Goal: Transaction & Acquisition: Purchase product/service

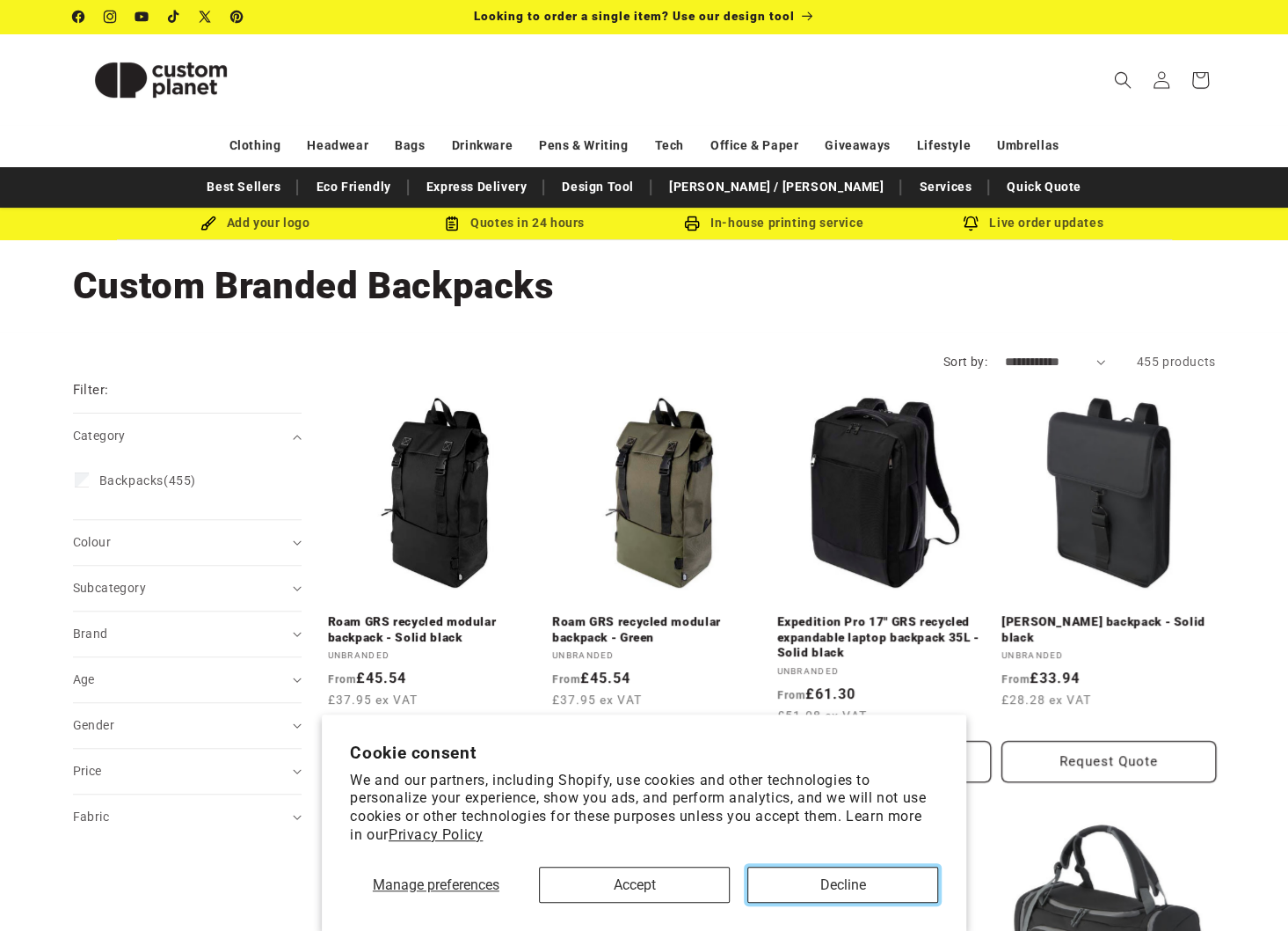
click at [820, 887] on button "Decline" at bounding box center [843, 884] width 191 height 36
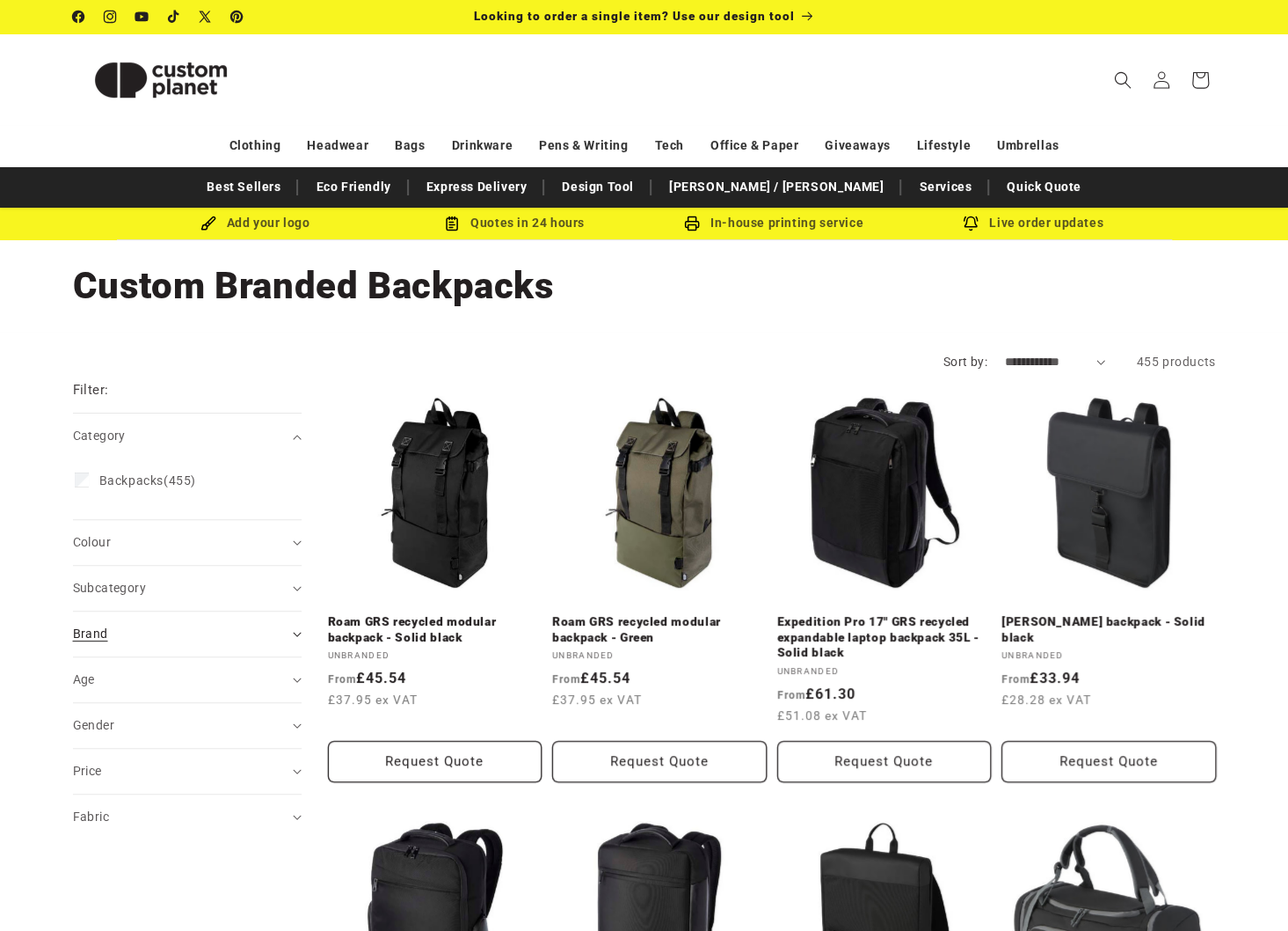
click at [189, 638] on div "Brand (0)" at bounding box center [180, 633] width 214 height 18
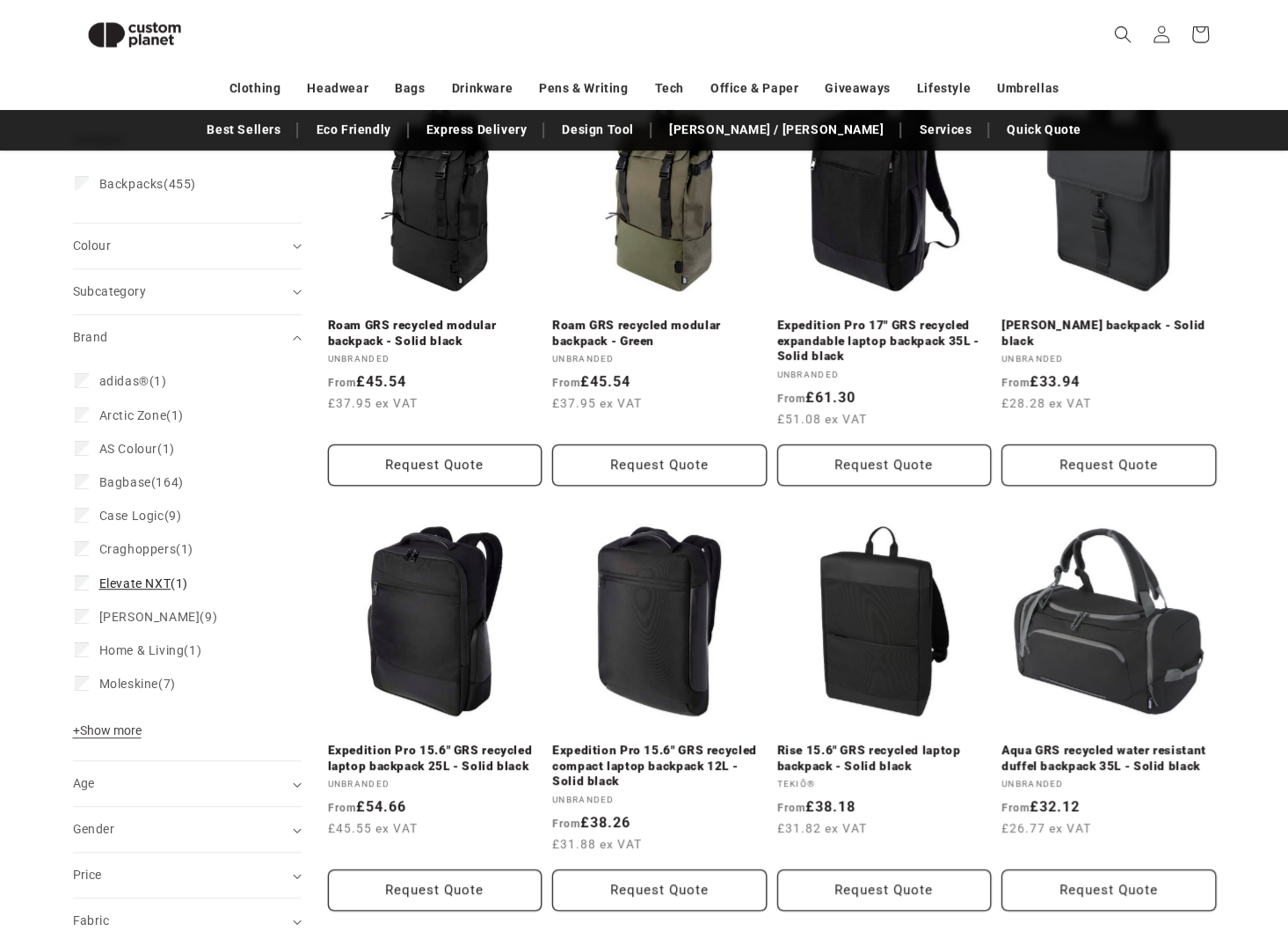
scroll to position [269, 0]
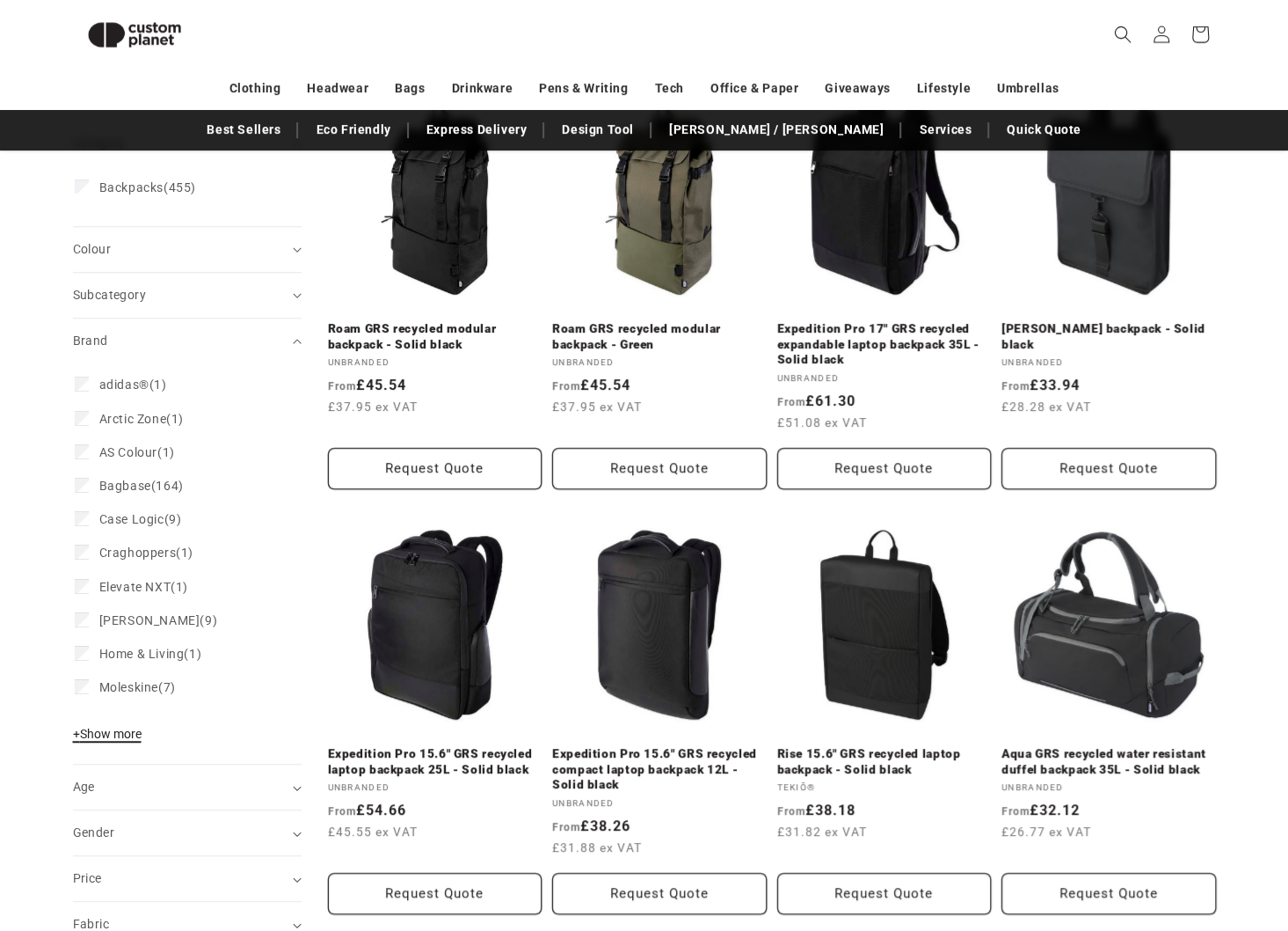
click at [111, 733] on span "+ Show more" at bounding box center [107, 733] width 69 height 14
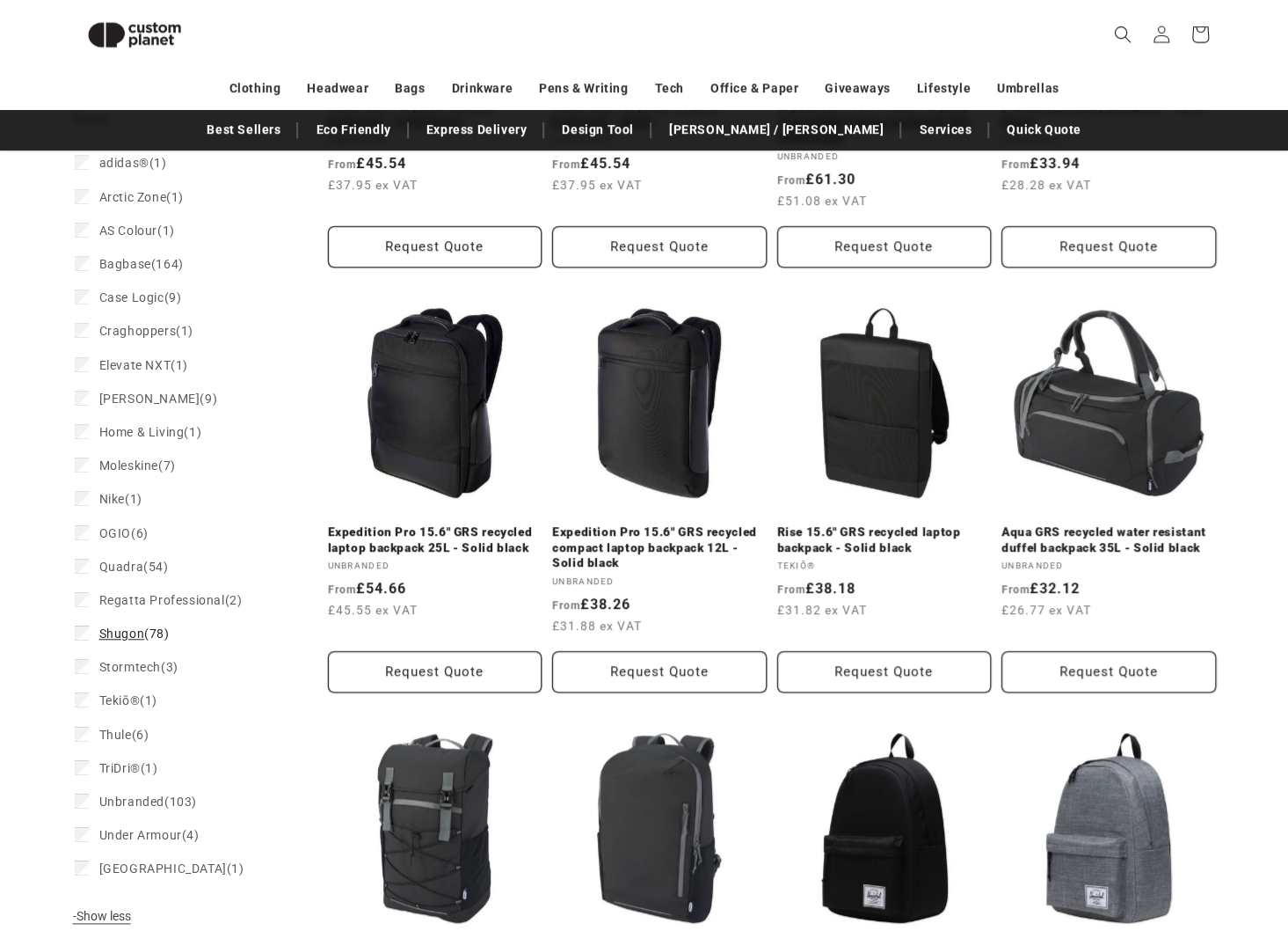
scroll to position [562, 0]
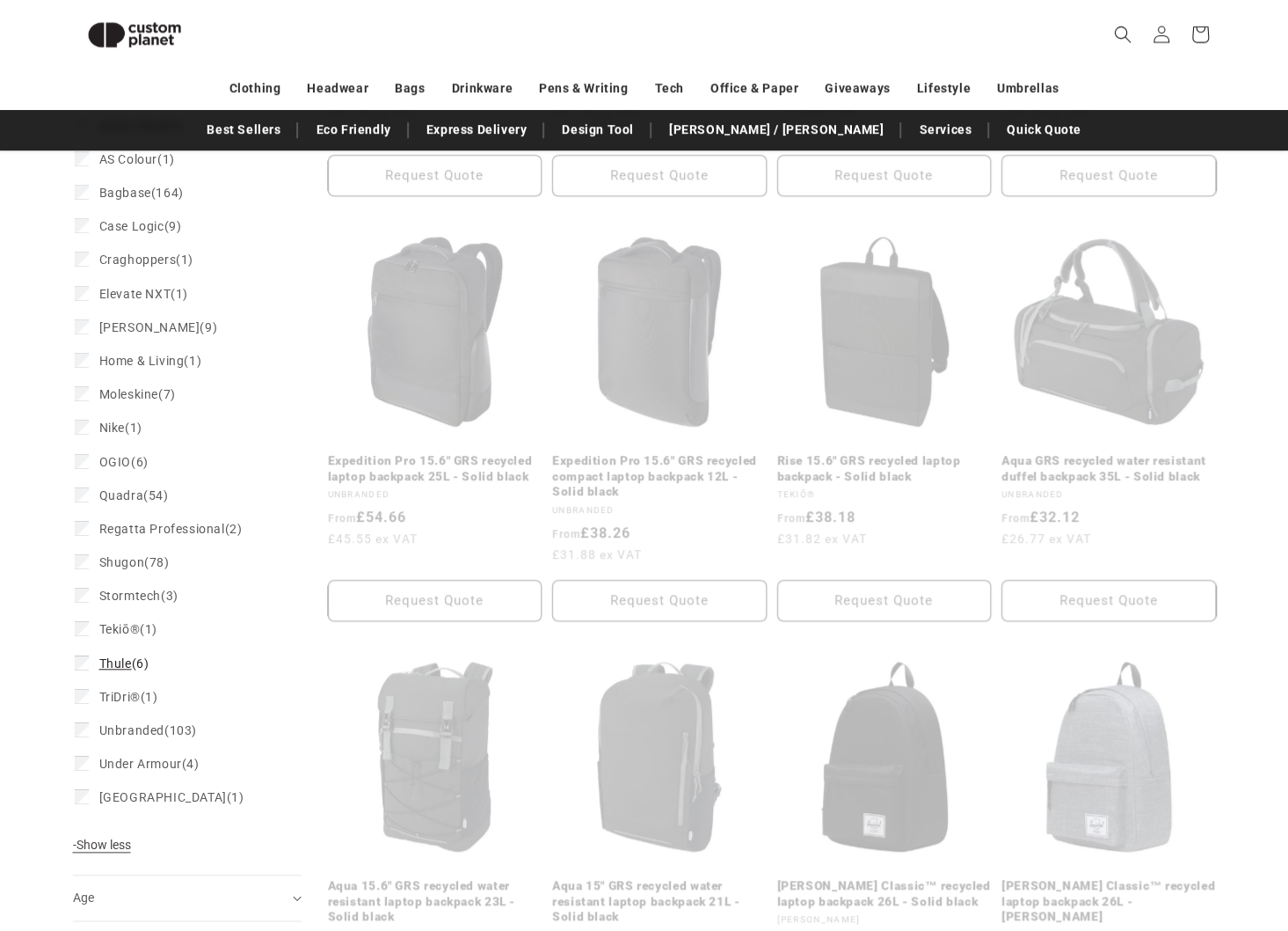
scroll to position [607, 0]
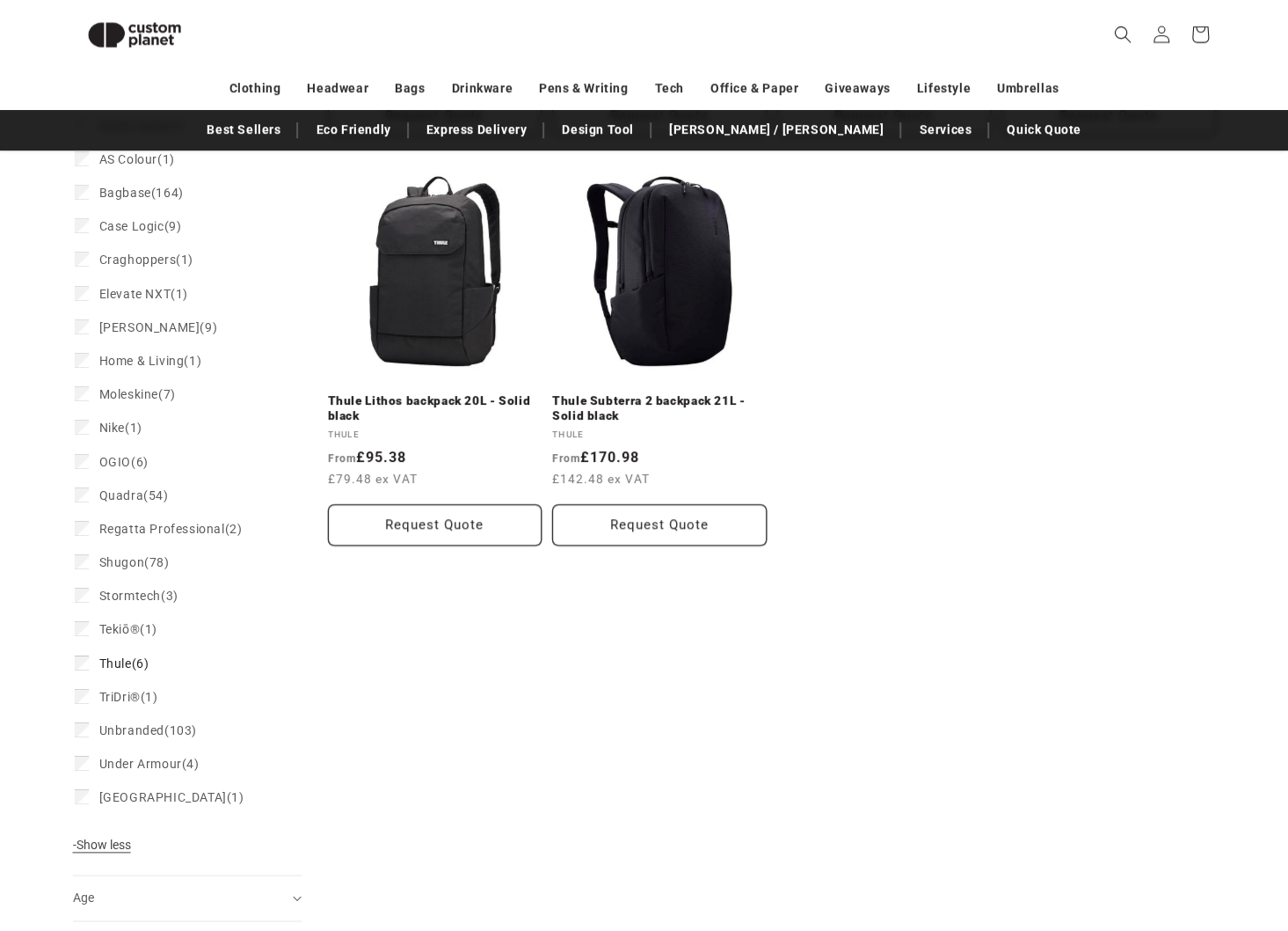
click at [83, 659] on icon at bounding box center [82, 661] width 8 height 5
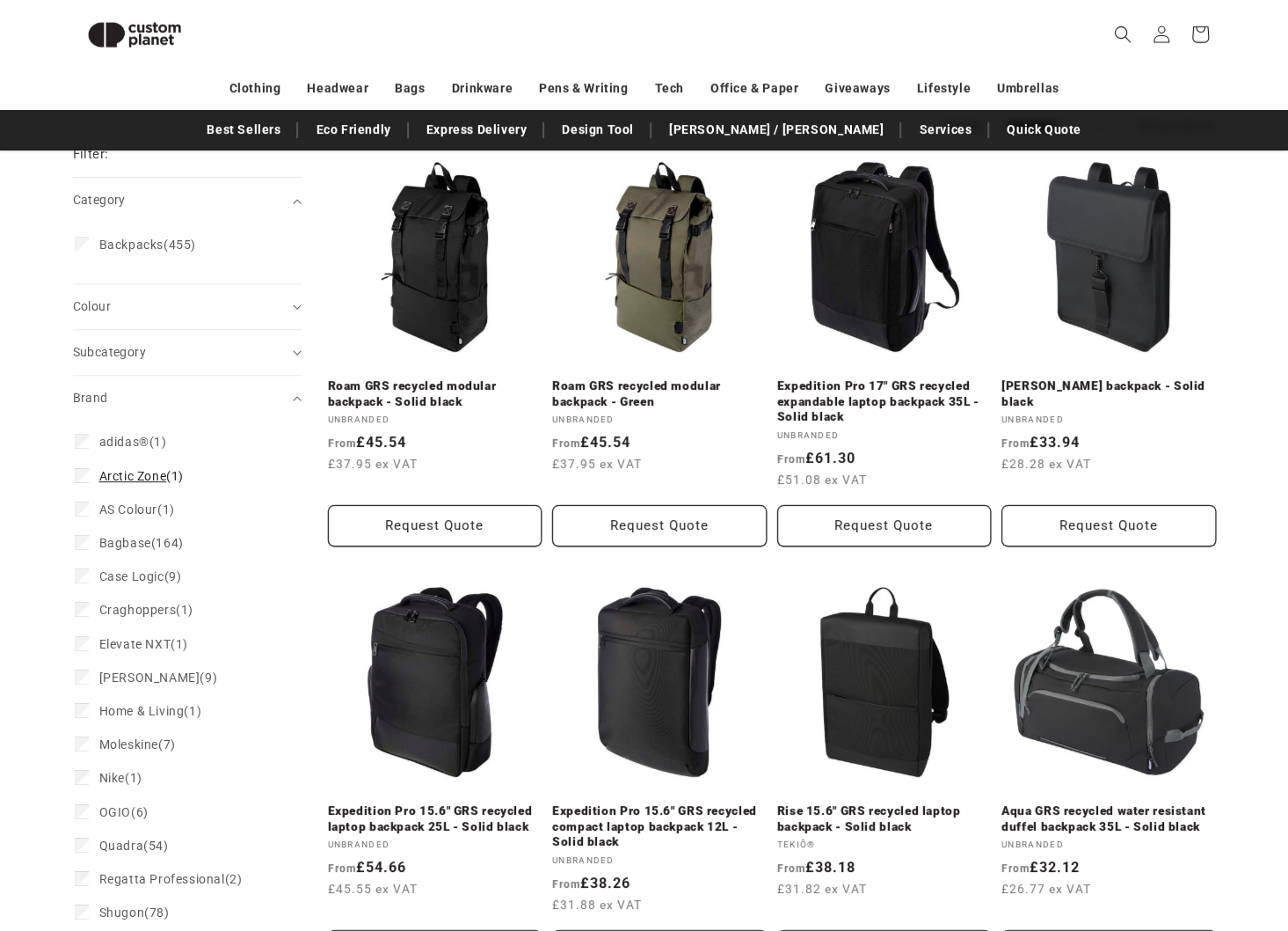
scroll to position [167, 0]
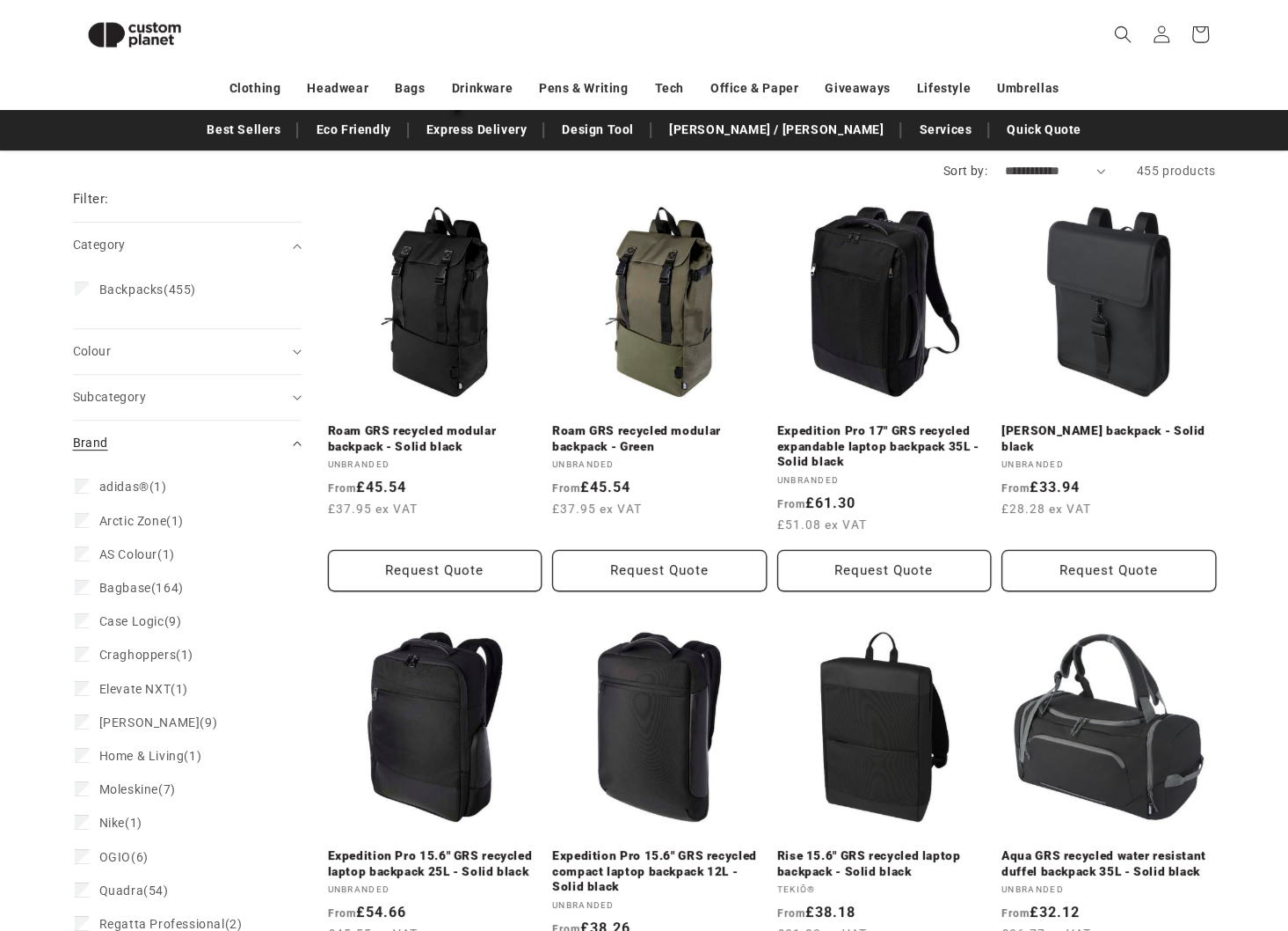
click at [162, 444] on div "Brand (0)" at bounding box center [180, 443] width 214 height 18
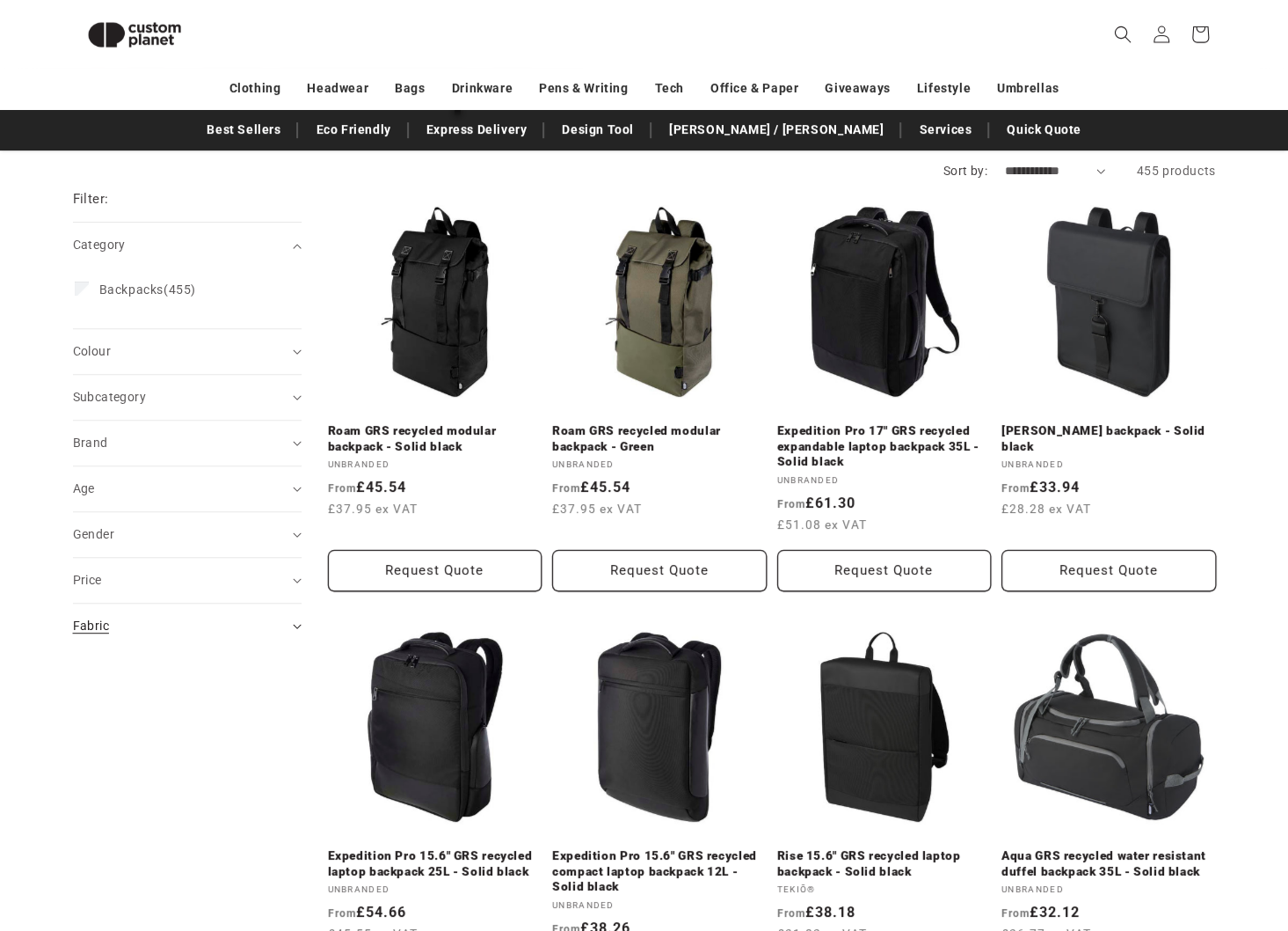
click at [164, 617] on div "Fabric (0)" at bounding box center [180, 626] width 214 height 18
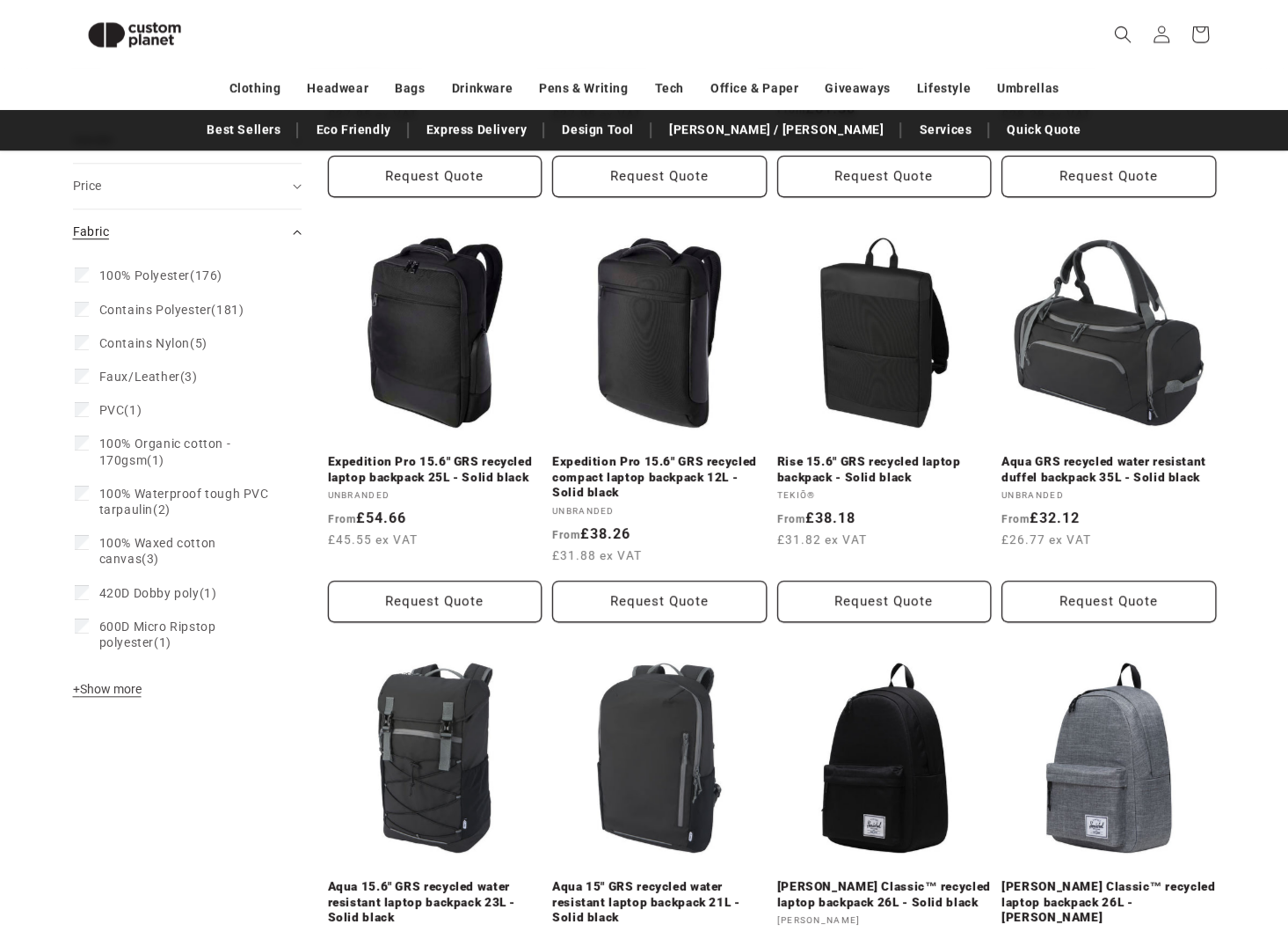
scroll to position [607, 0]
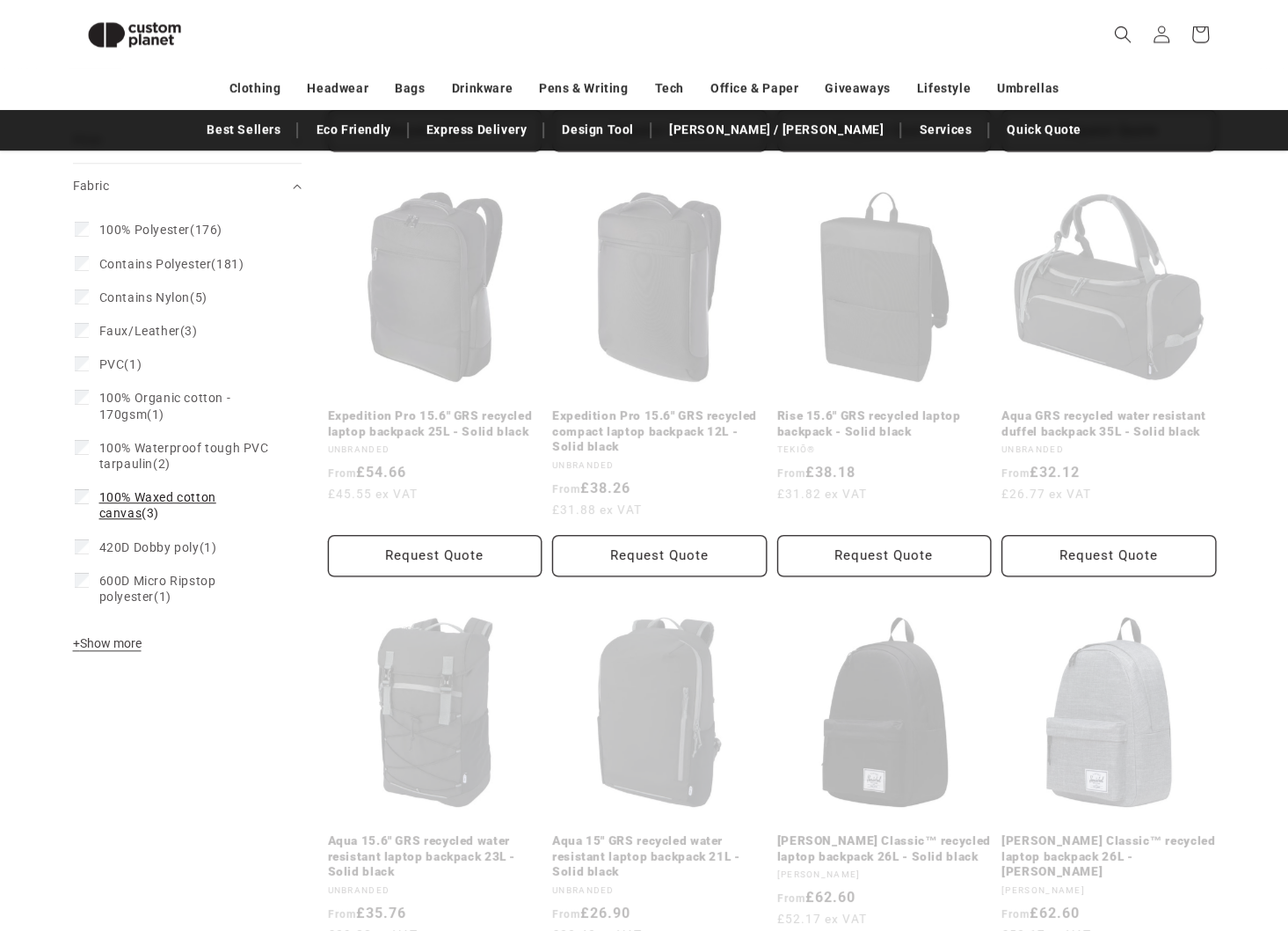
scroll to position [663, 0]
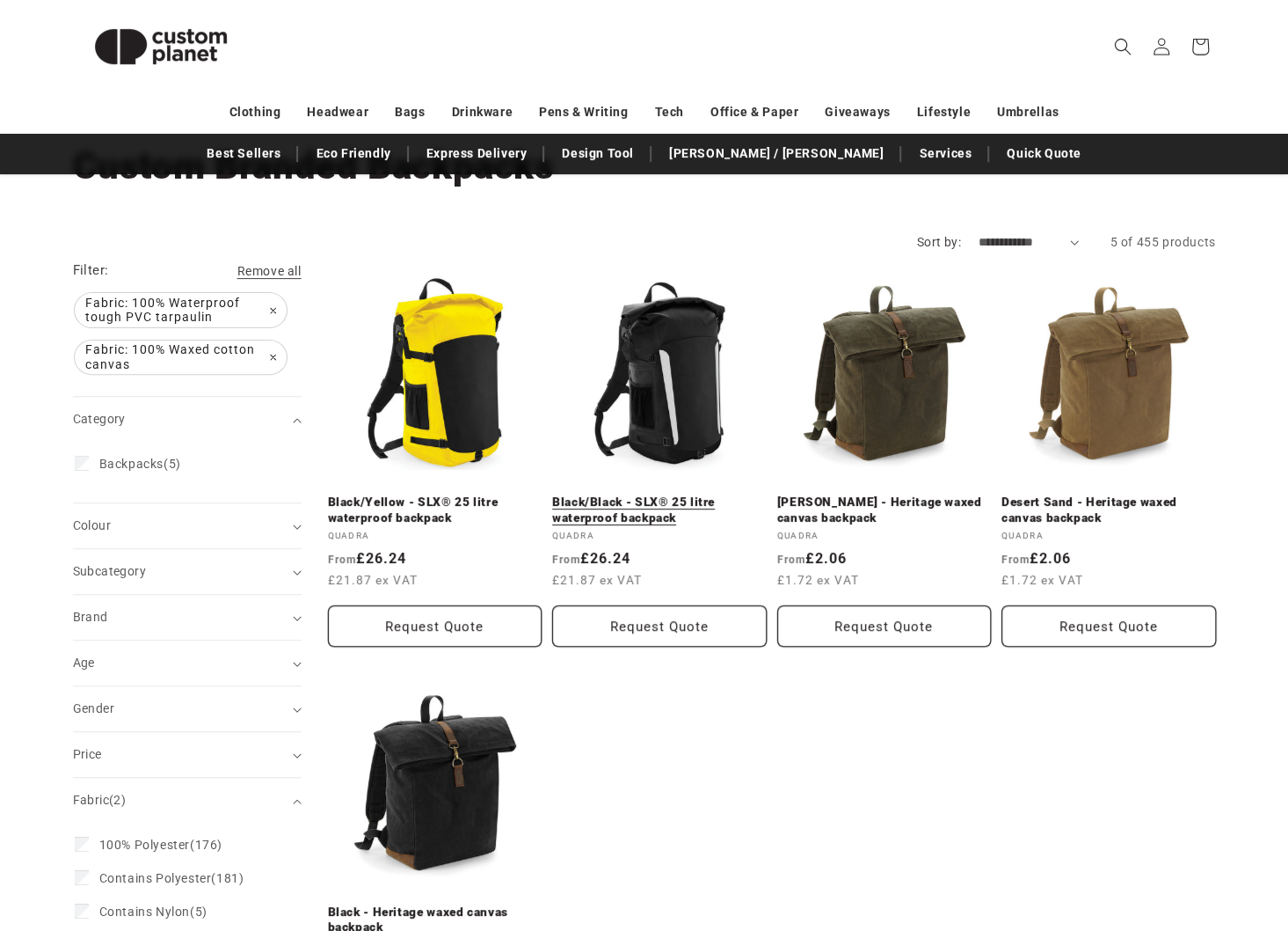
scroll to position [146, 0]
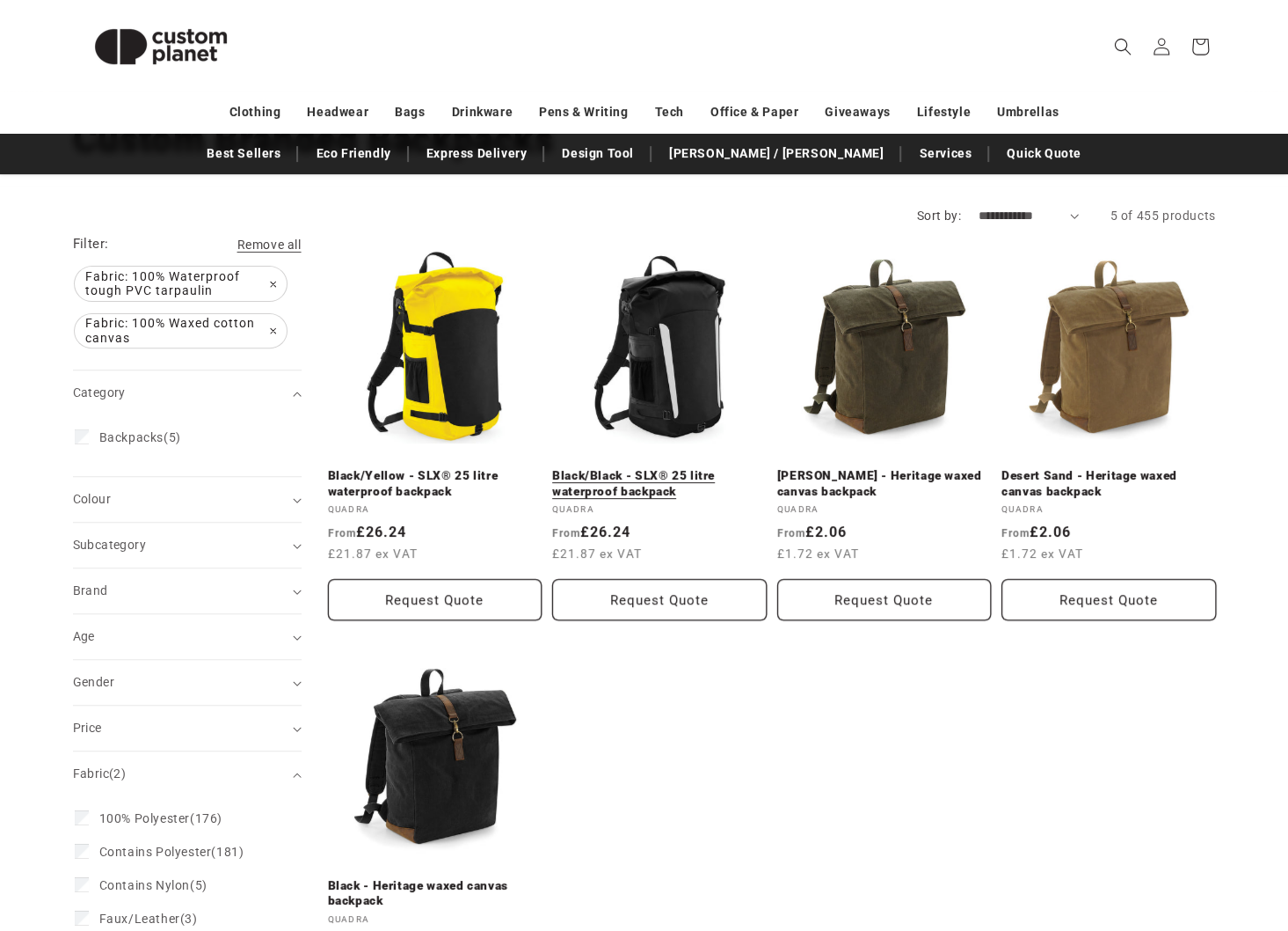
click at [674, 468] on link "Black/Black - SLX® 25 litre waterproof backpack" at bounding box center [659, 483] width 215 height 31
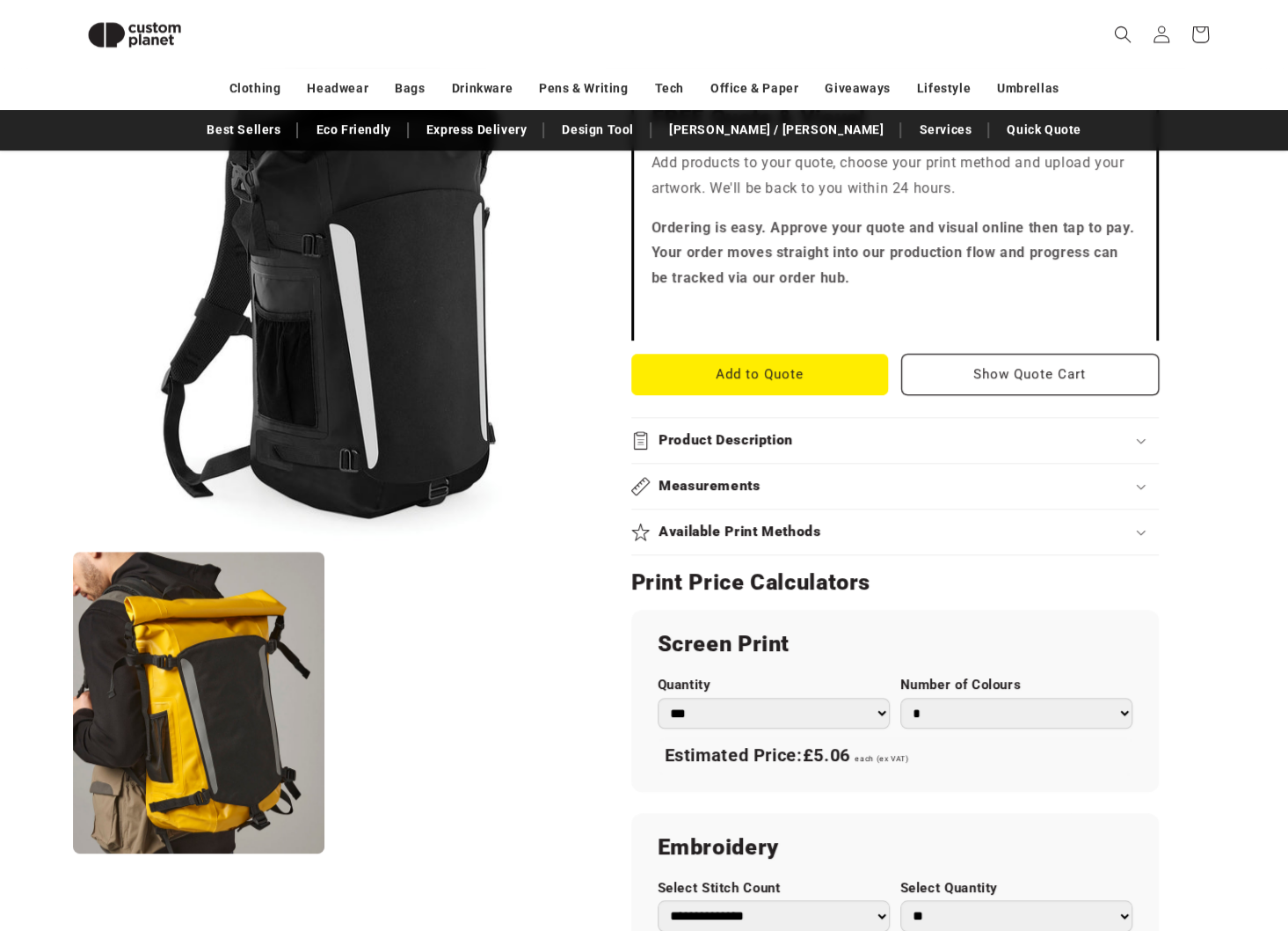
scroll to position [563, 0]
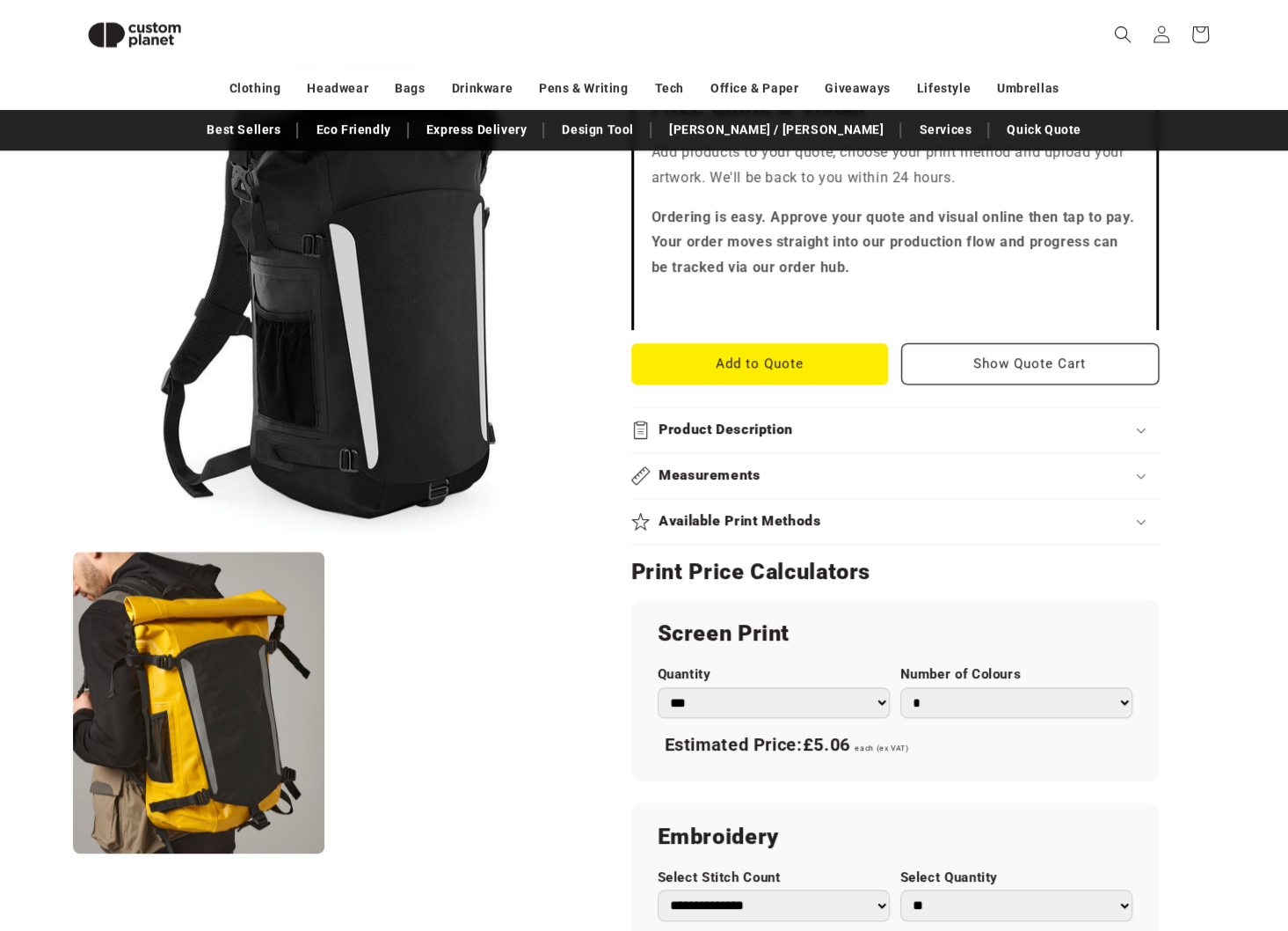
click at [896, 433] on div "Product Description" at bounding box center [895, 429] width 528 height 18
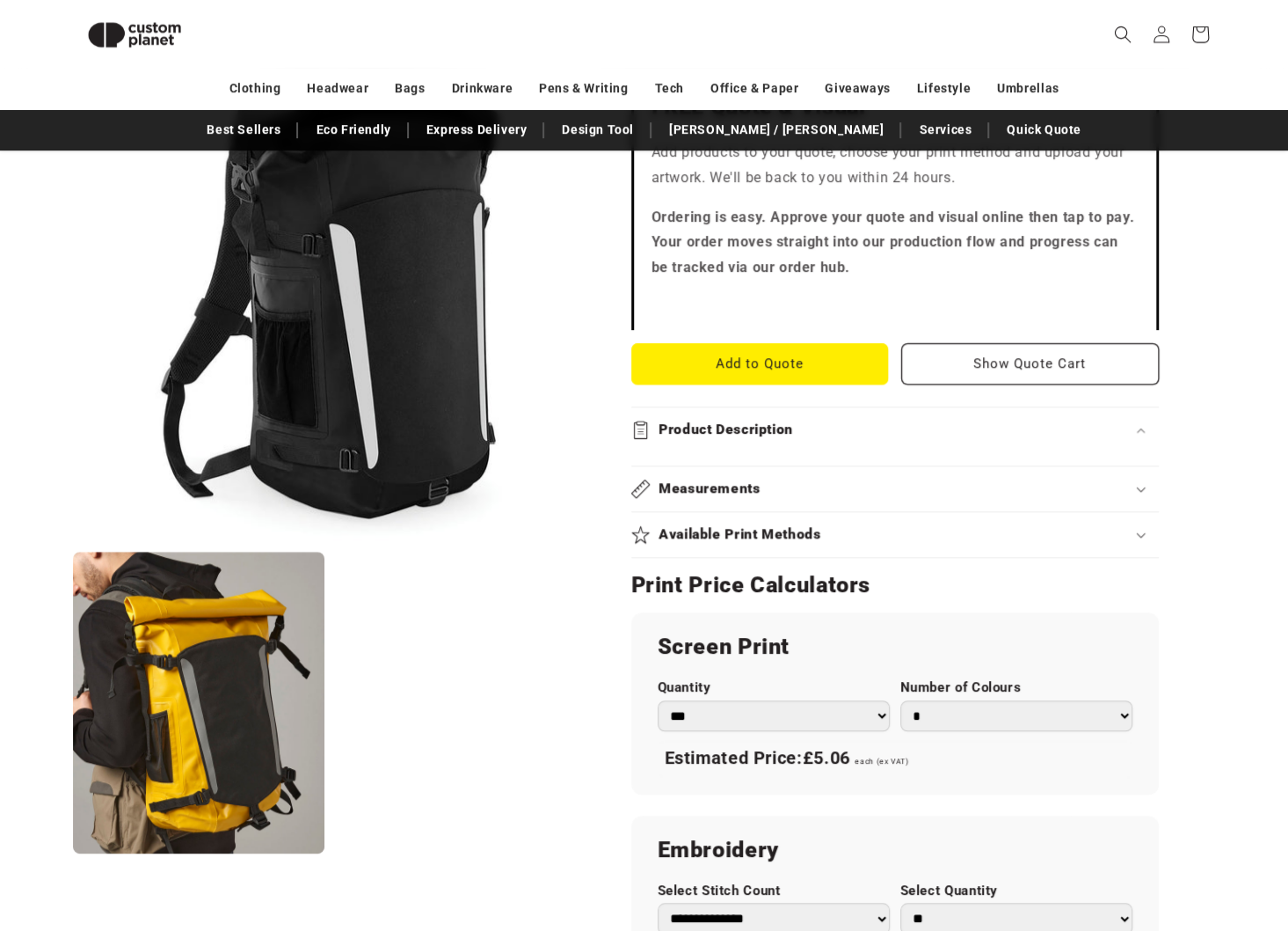
click at [923, 436] on div "Product Description" at bounding box center [895, 429] width 528 height 18
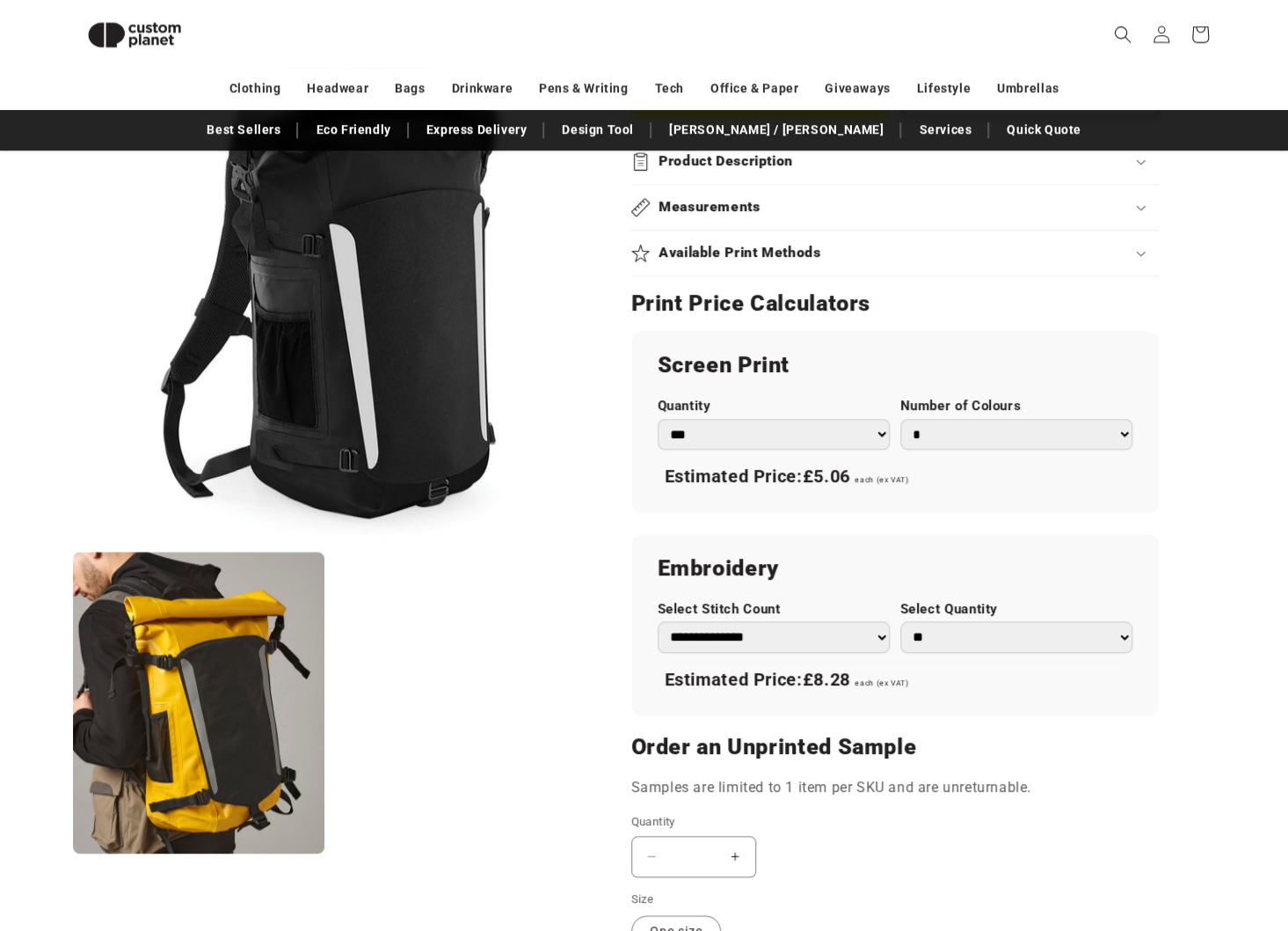
scroll to position [856, 0]
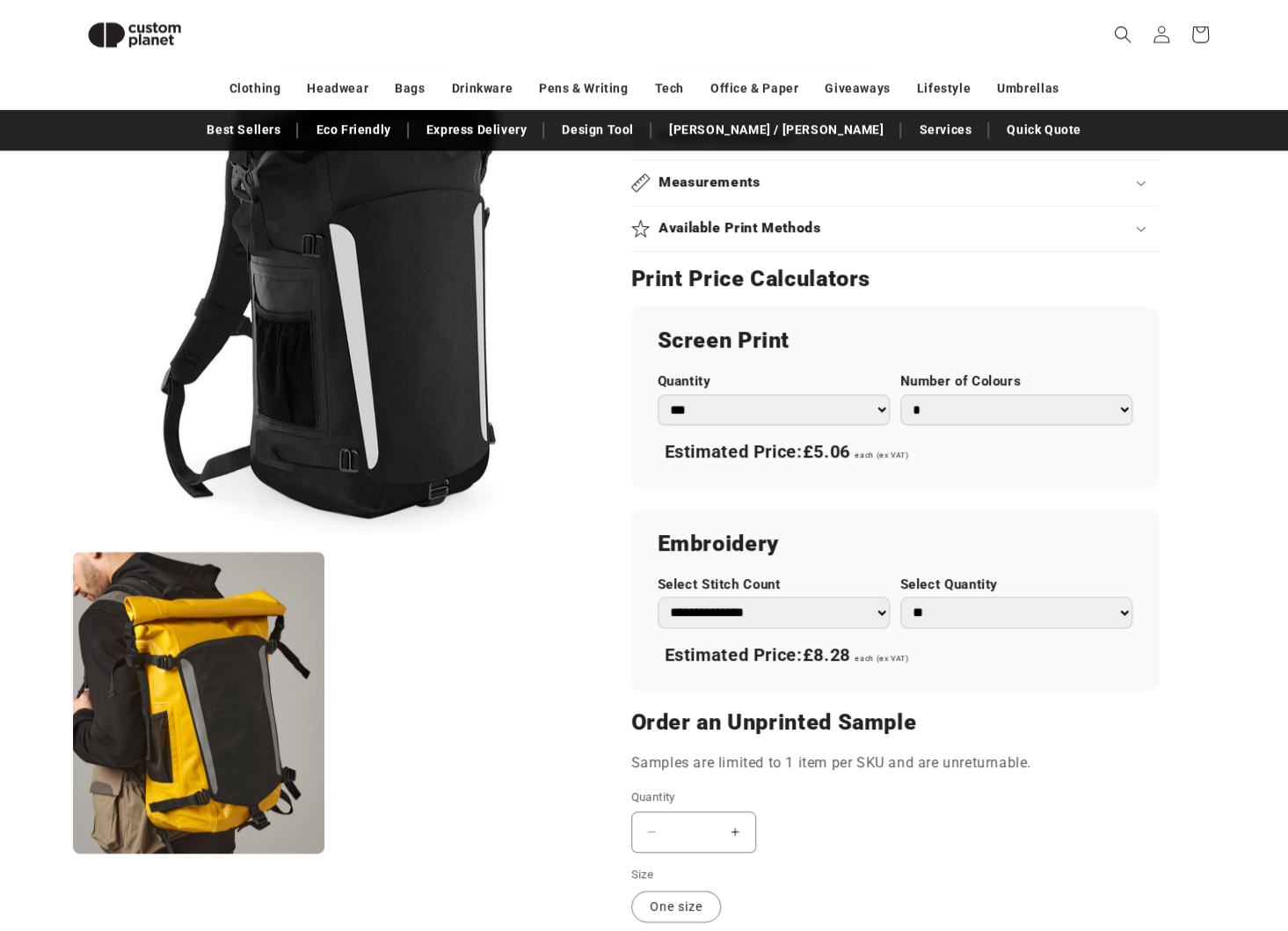
click at [972, 610] on select "** ** *** *** *** **** **** ****" at bounding box center [1017, 611] width 232 height 31
select select "*"
click at [901, 596] on select "** ** *** *** *** **** **** ****" at bounding box center [1017, 611] width 232 height 31
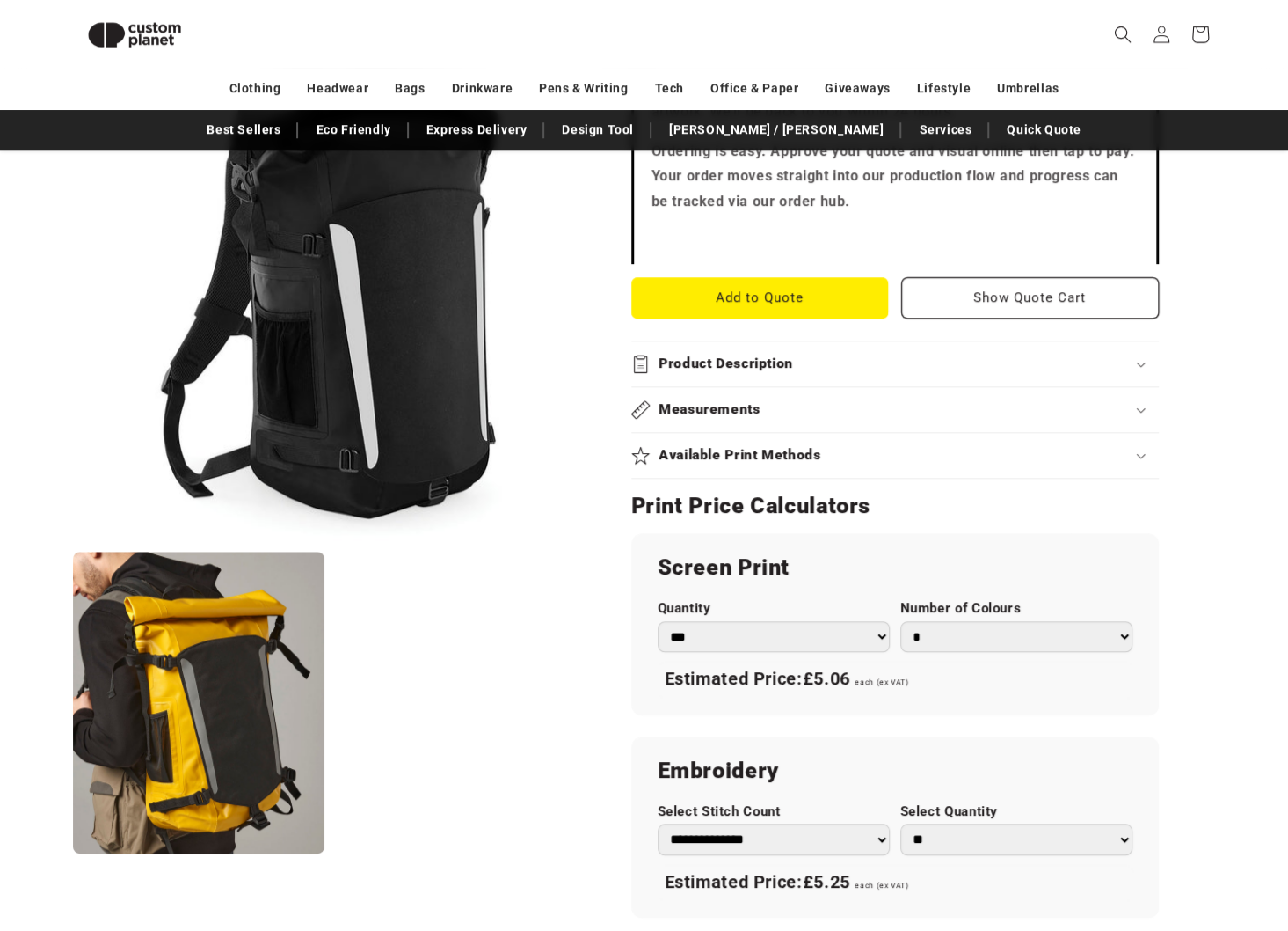
scroll to position [416, 0]
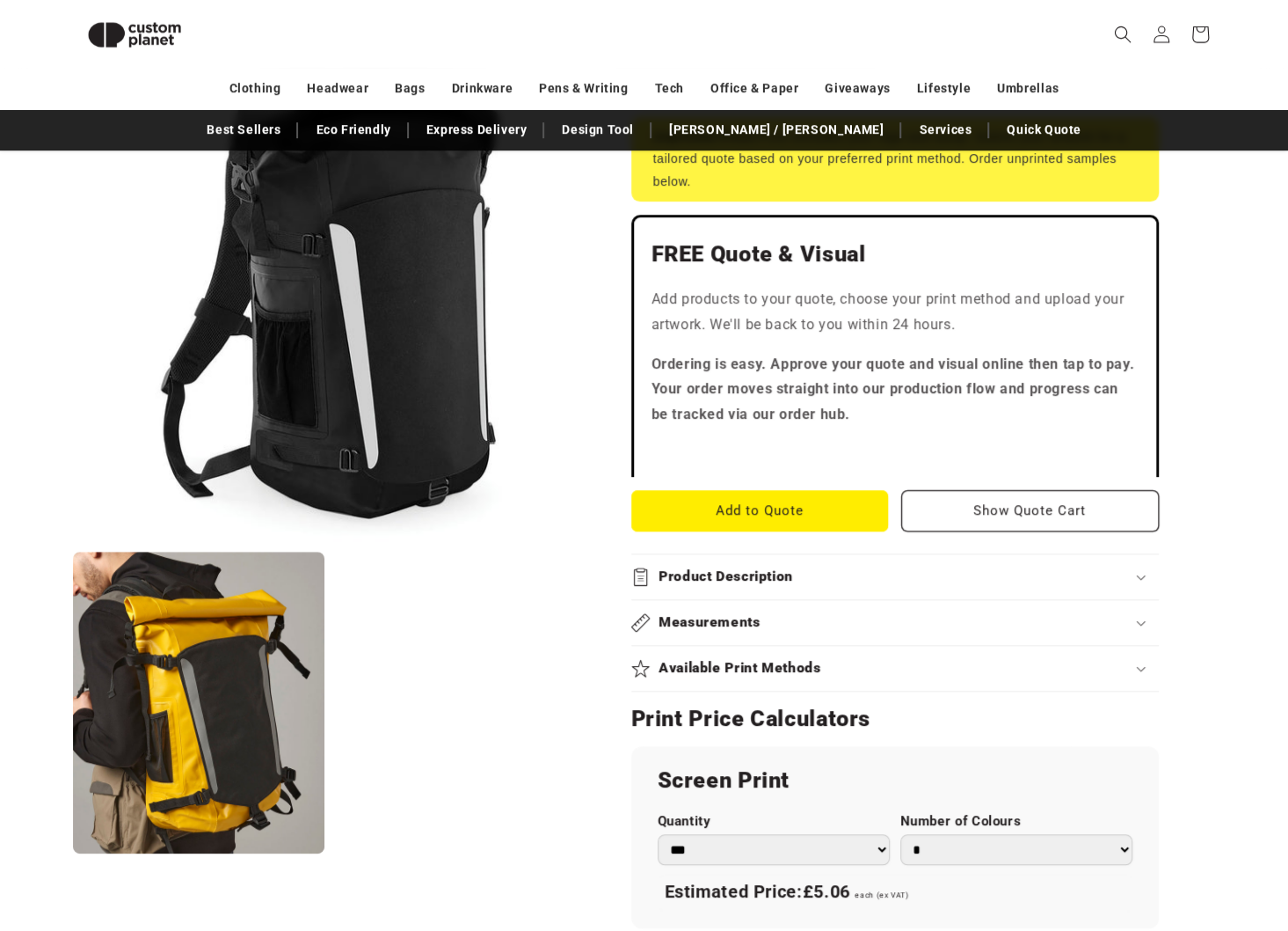
click at [771, 624] on div "Measurements" at bounding box center [895, 622] width 528 height 18
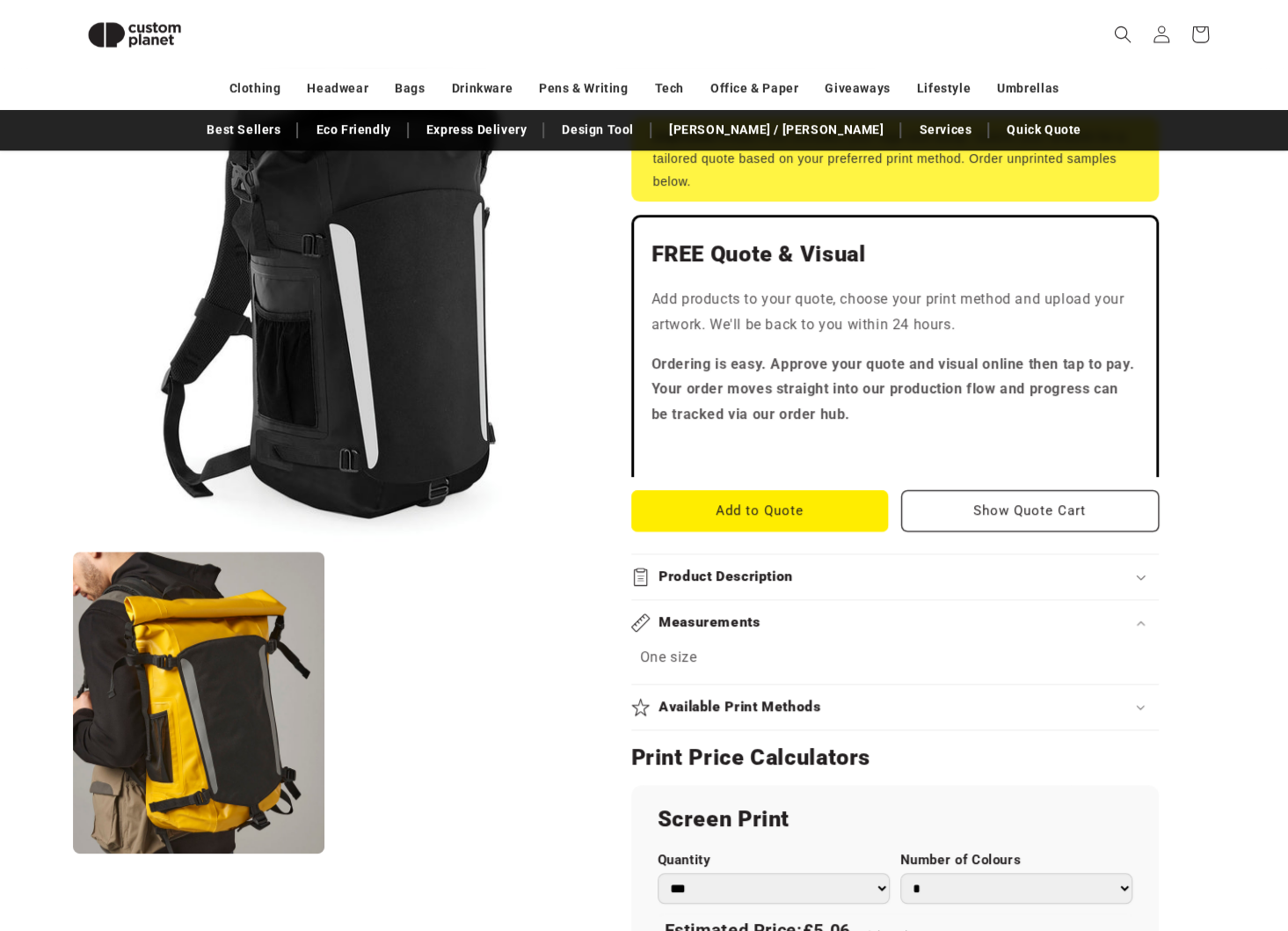
click at [821, 623] on div "Measurements" at bounding box center [895, 622] width 528 height 18
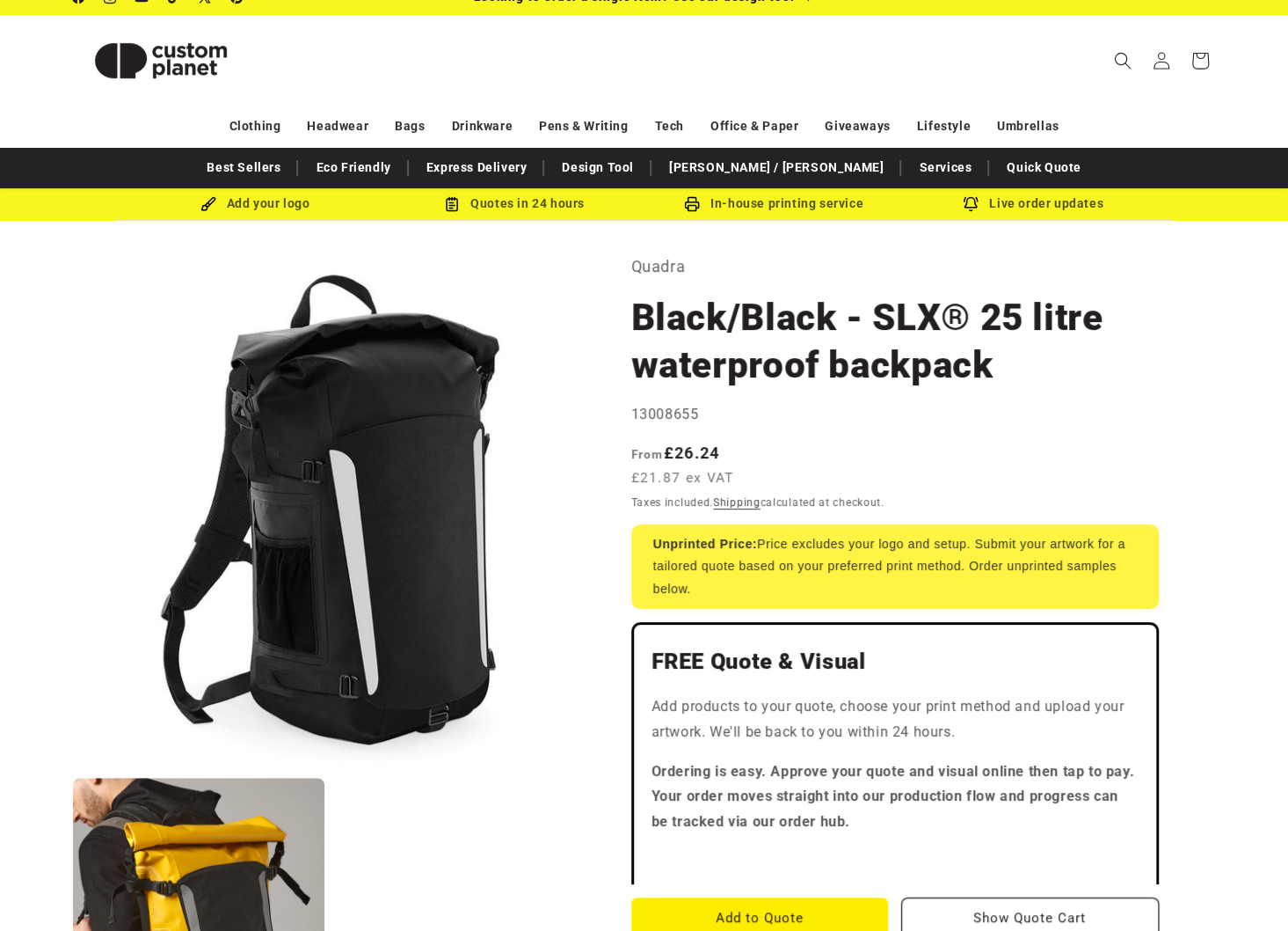
scroll to position [0, 0]
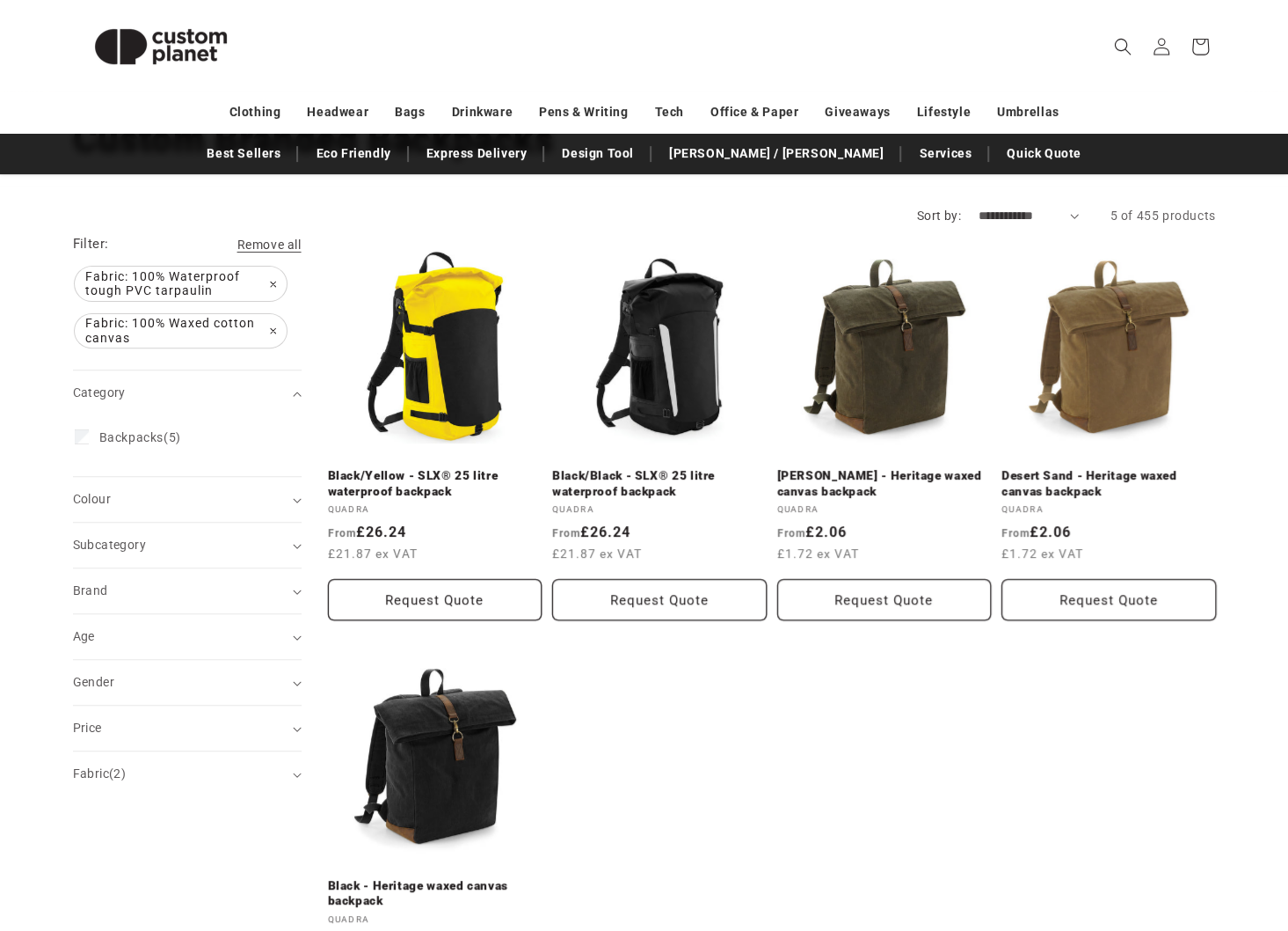
scroll to position [146, 0]
click at [233, 544] on div "Subcategory (0)" at bounding box center [180, 545] width 214 height 18
click at [77, 656] on li "Laptop Backpacks (0) Laptop Backpacks (0 products)" at bounding box center [182, 655] width 215 height 33
click at [218, 527] on summary "Subcategory (0)" at bounding box center [187, 544] width 229 height 45
click at [274, 280] on span "Fabric: 100% Waterproof tough PVC tarpaulin Remove filter" at bounding box center [181, 283] width 212 height 34
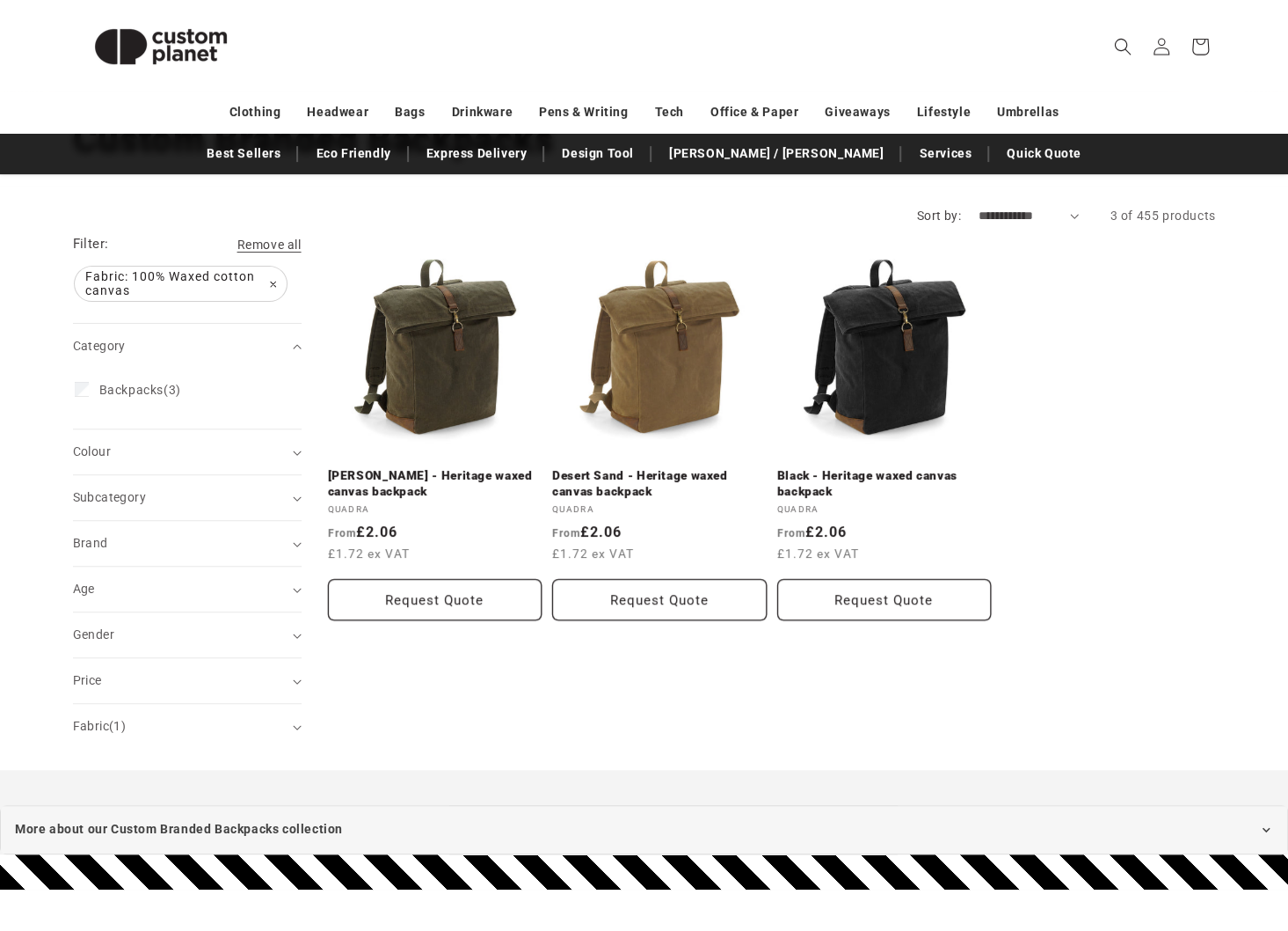
click at [274, 280] on span "Fabric: 100% Waxed cotton canvas Remove filter" at bounding box center [181, 283] width 212 height 34
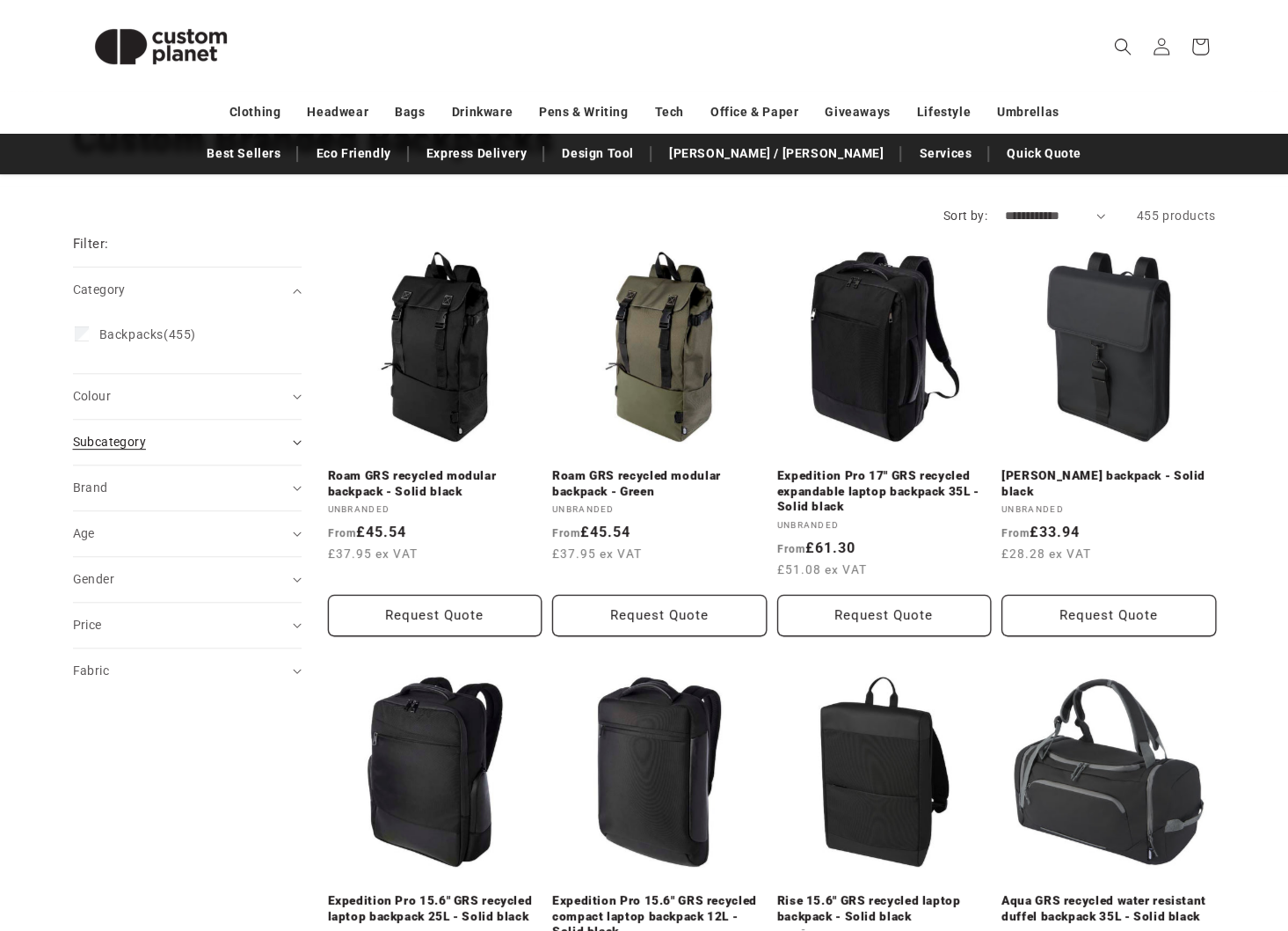
click at [188, 451] on summary "Subcategory (0)" at bounding box center [187, 442] width 229 height 45
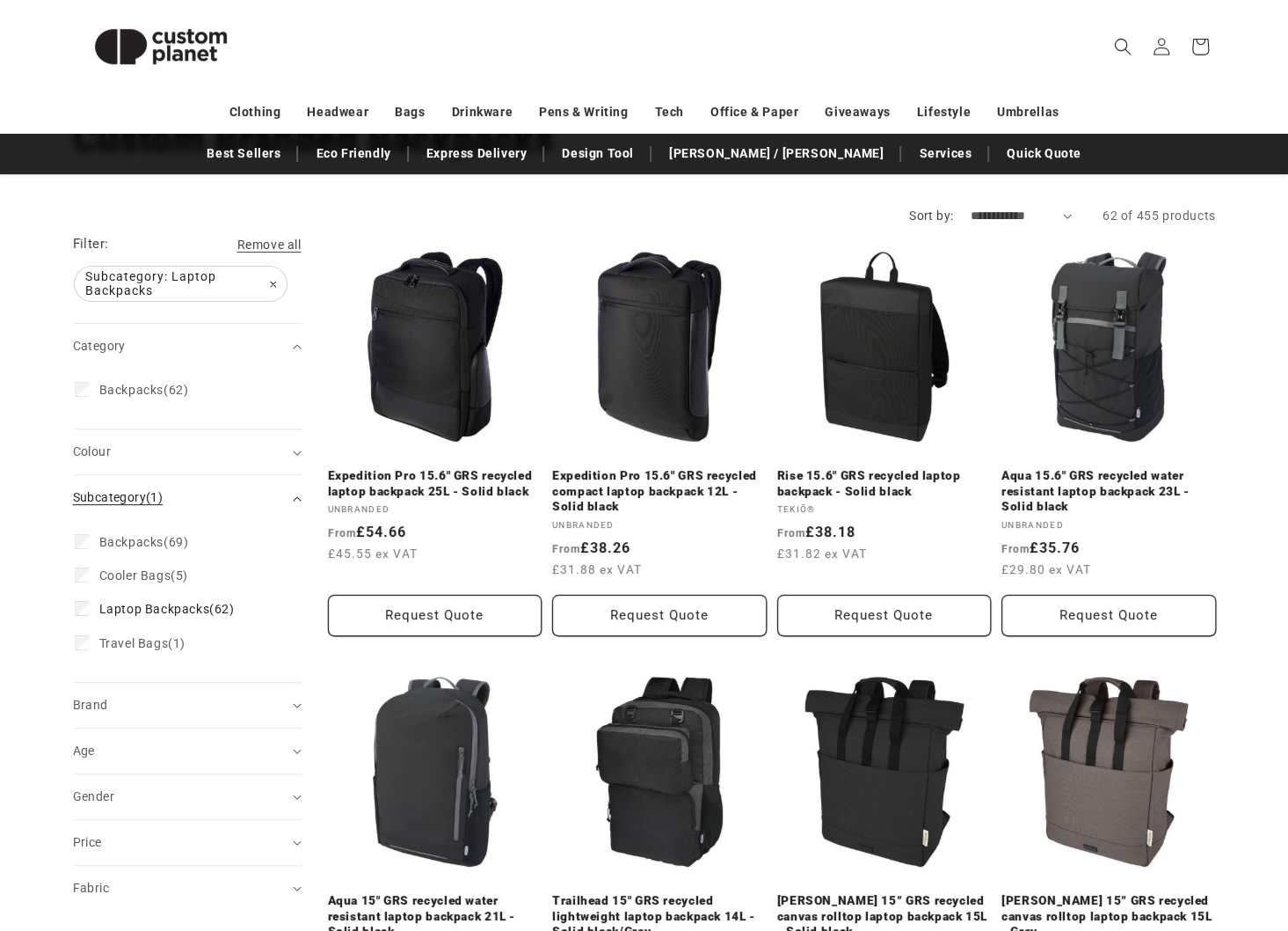
click at [241, 495] on div "Subcategory (1)" at bounding box center [180, 497] width 214 height 18
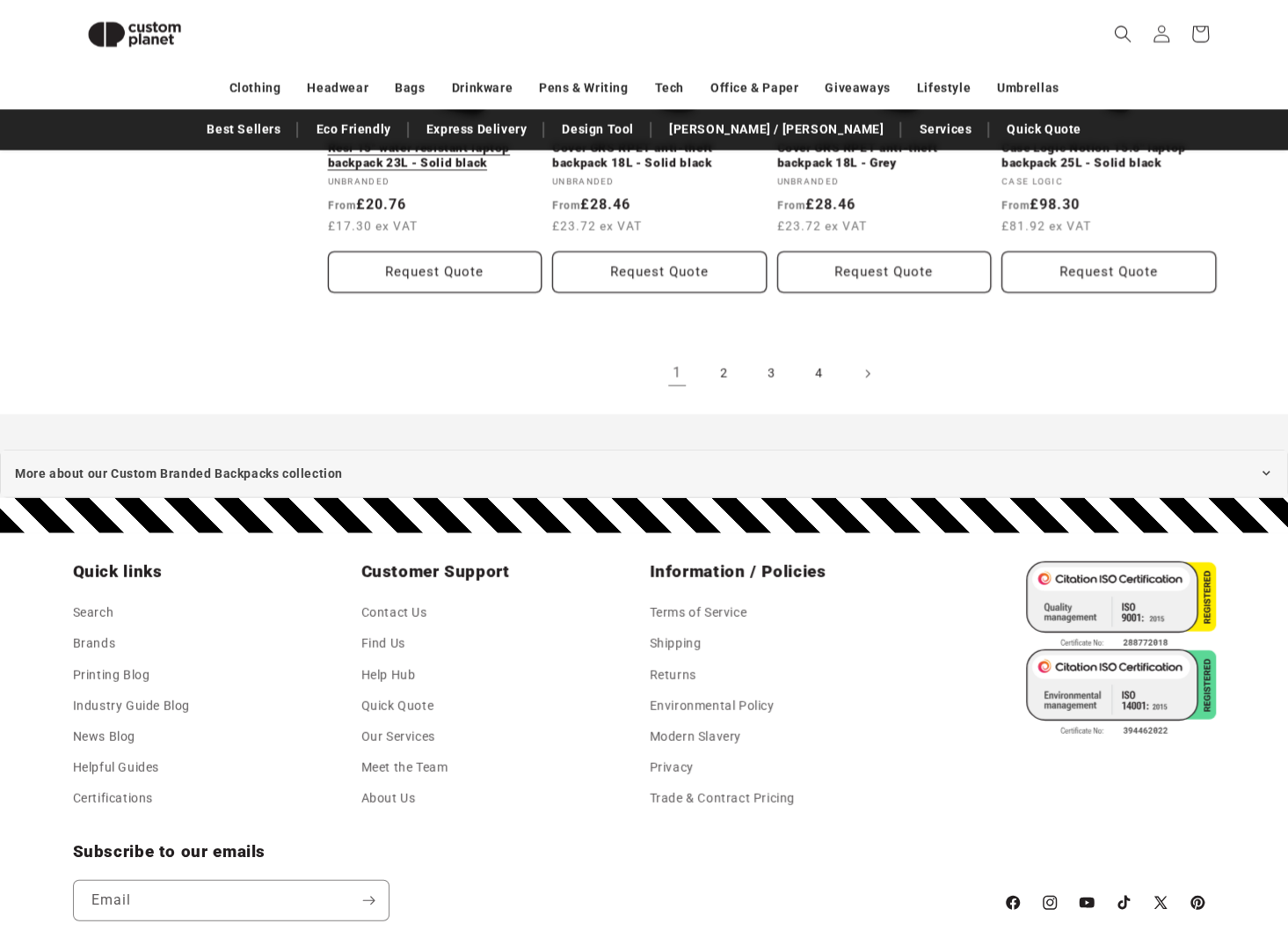
scroll to position [2174, 0]
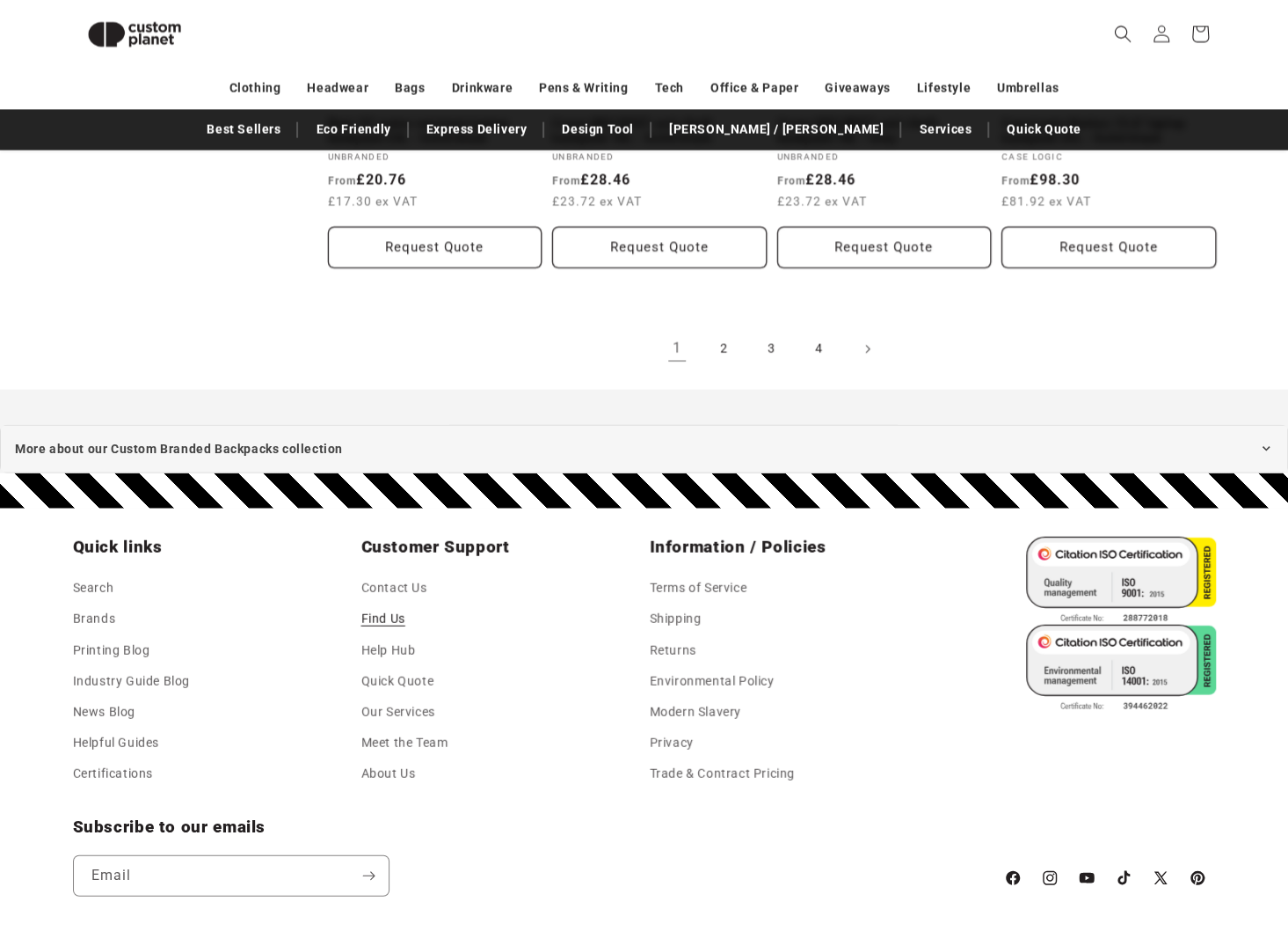
click at [394, 617] on link "Find Us" at bounding box center [383, 618] width 44 height 31
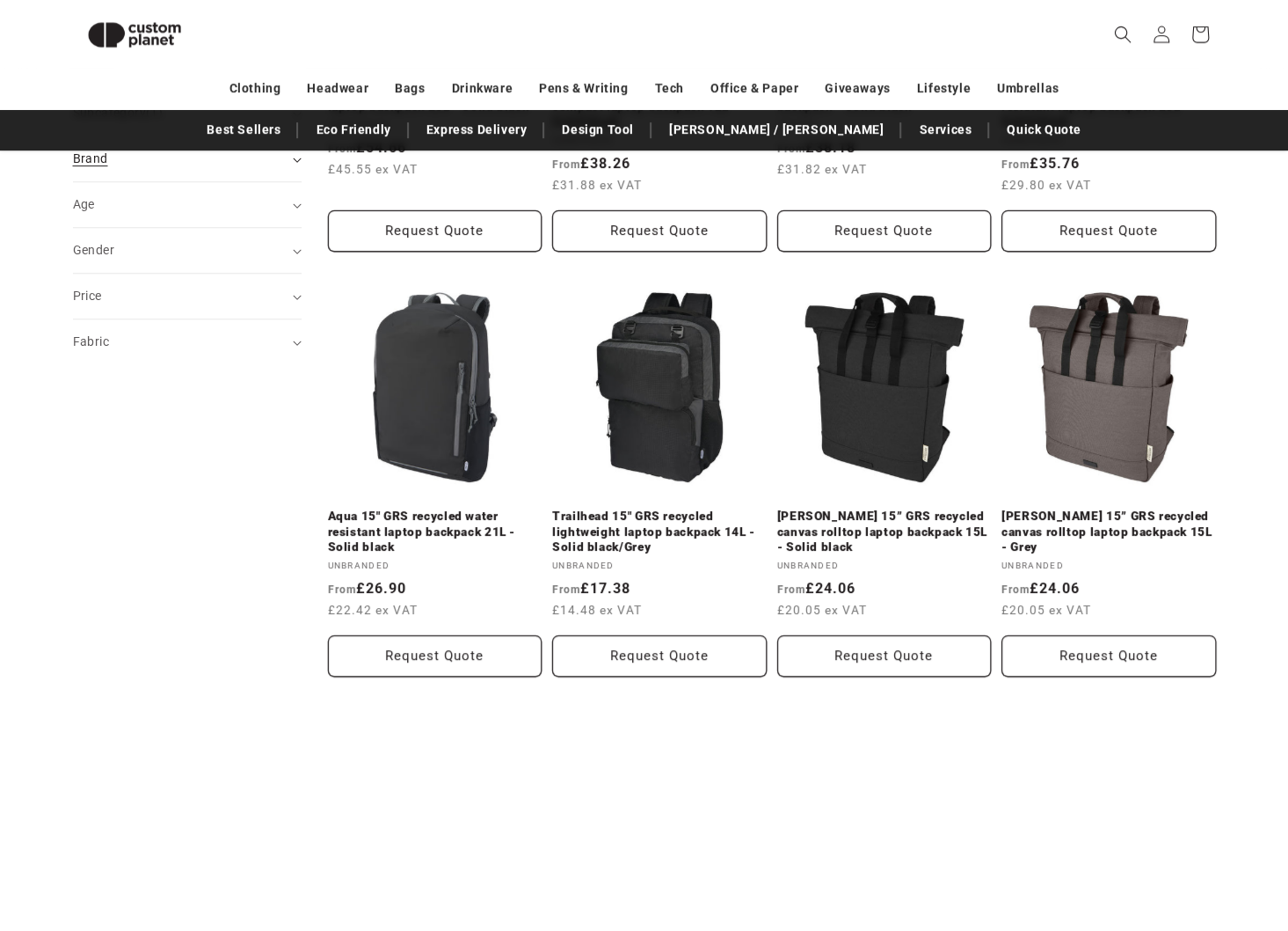
scroll to position [269, 0]
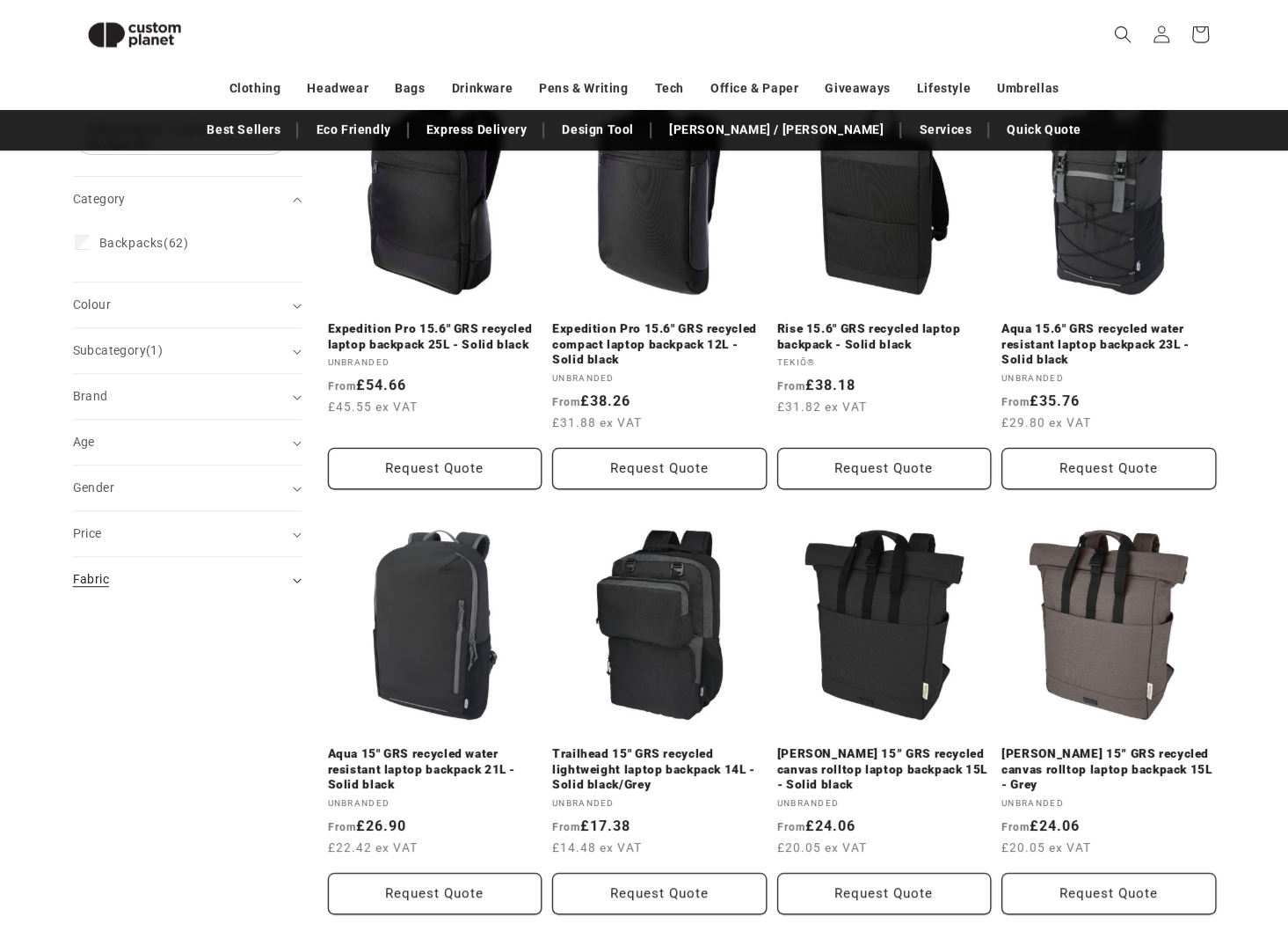
click at [186, 564] on summary "Fabric (0)" at bounding box center [187, 579] width 229 height 45
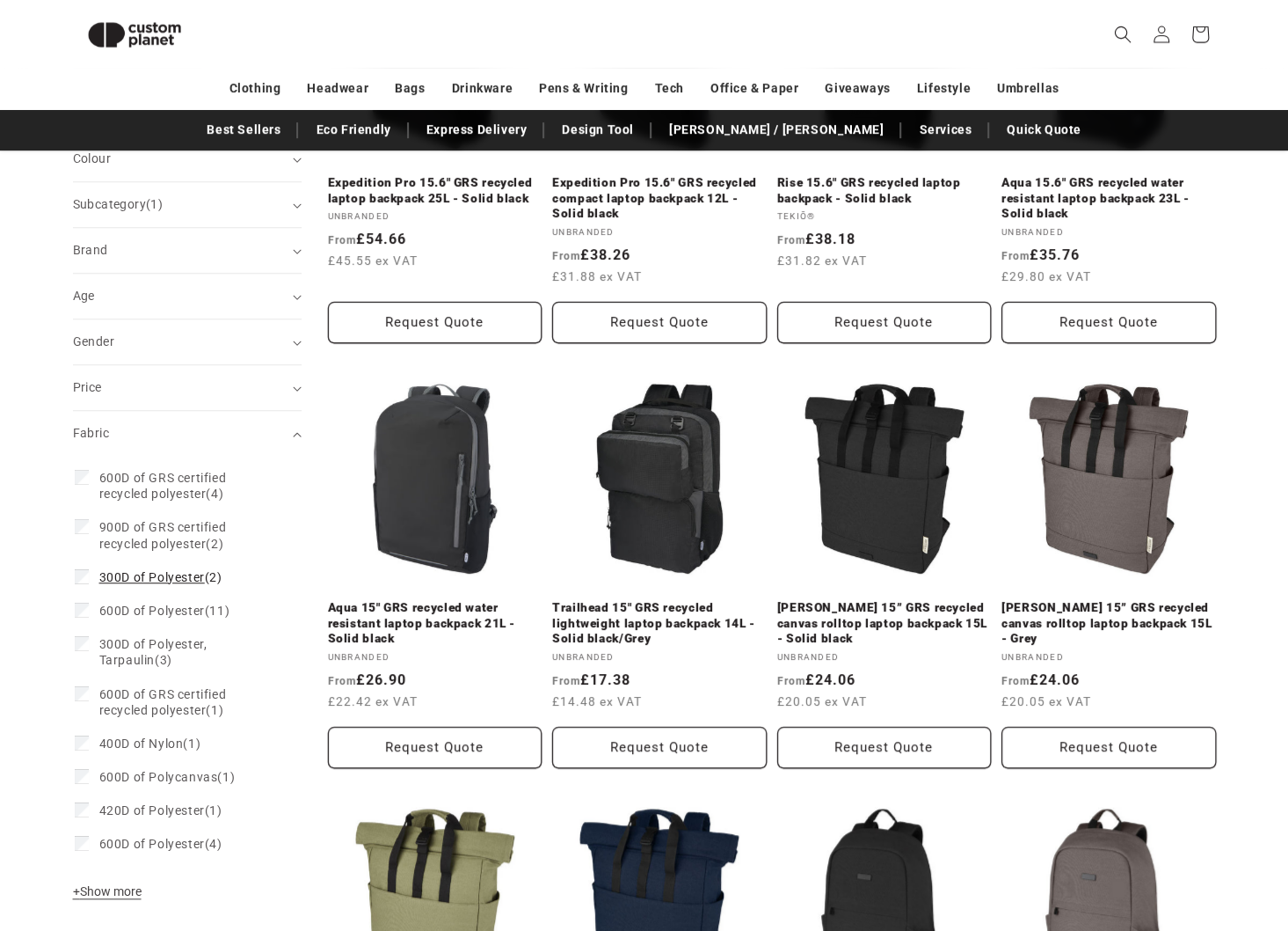
scroll to position [562, 0]
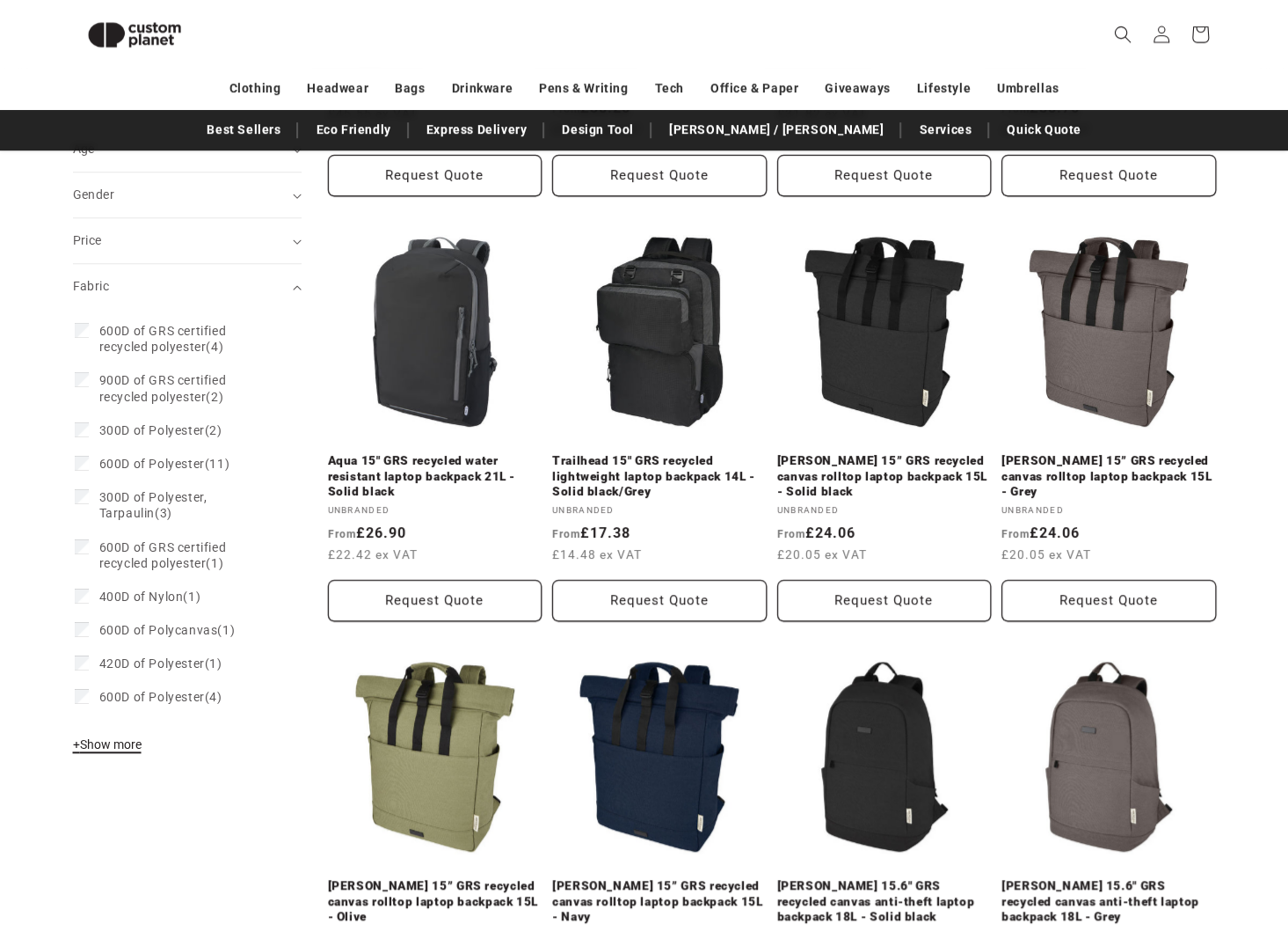
click at [119, 744] on span "+ Show more" at bounding box center [107, 744] width 69 height 14
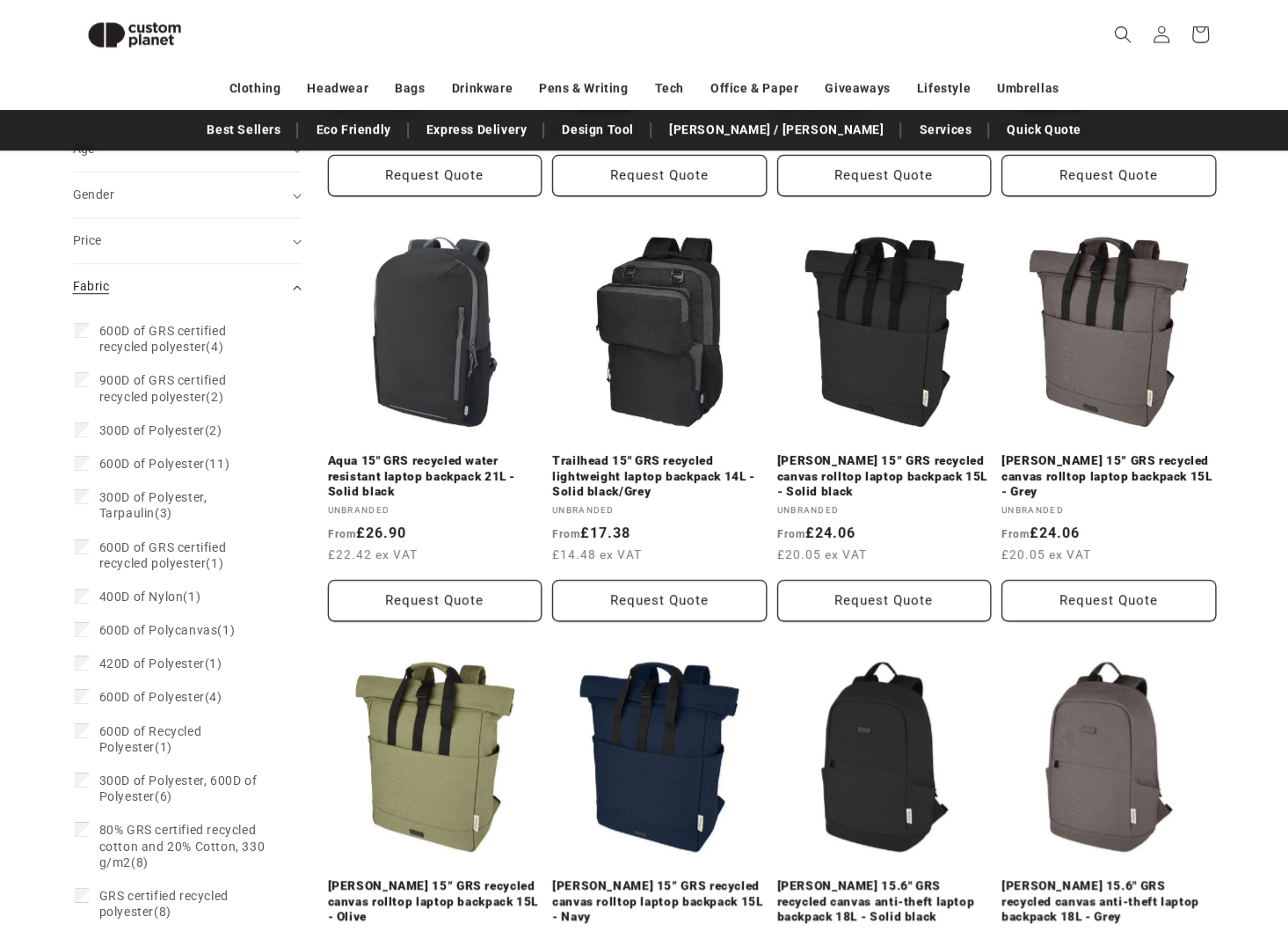
click at [153, 287] on div "Fabric (0)" at bounding box center [180, 286] width 214 height 18
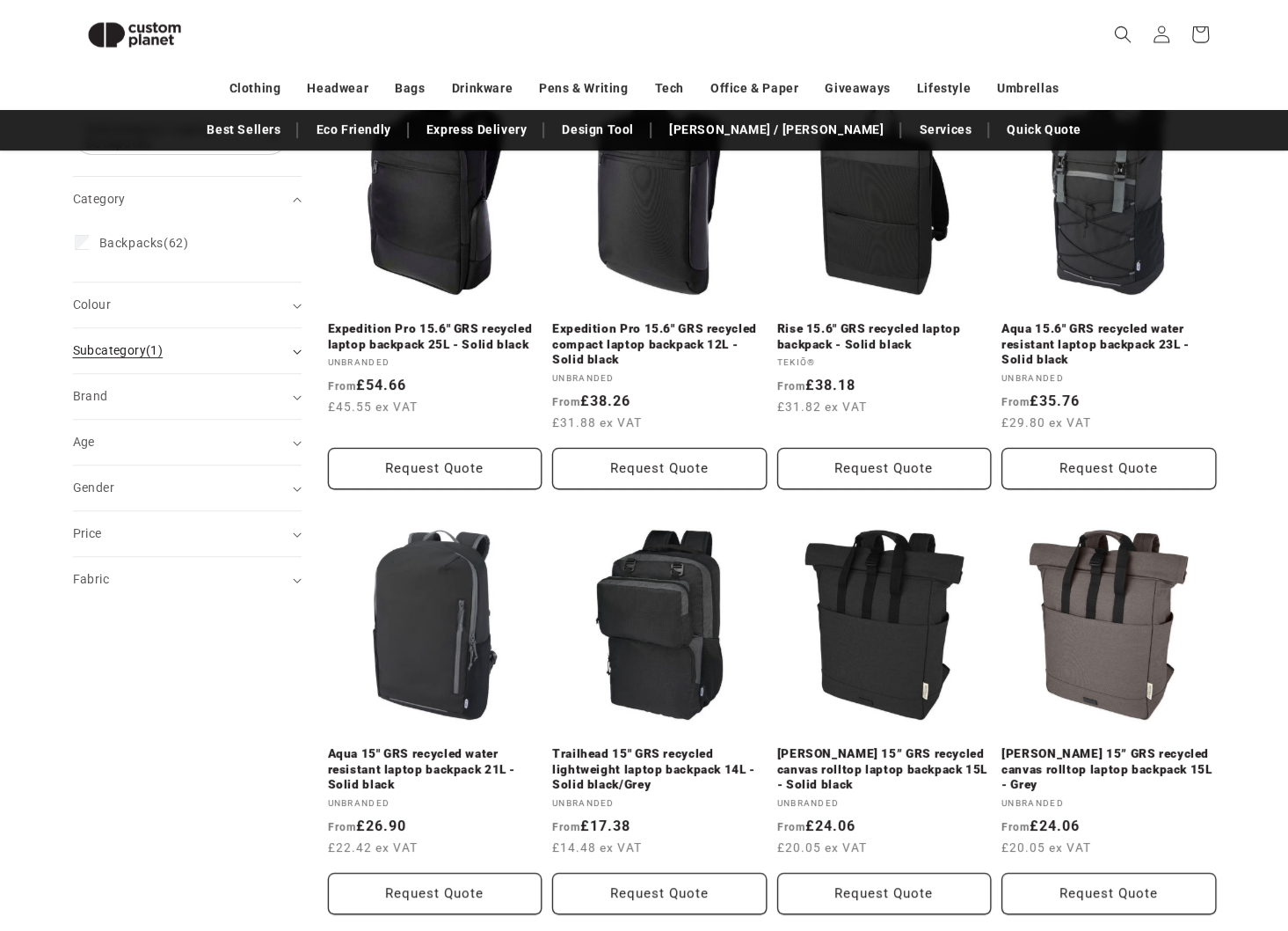
scroll to position [0, 0]
